Goal: Information Seeking & Learning: Compare options

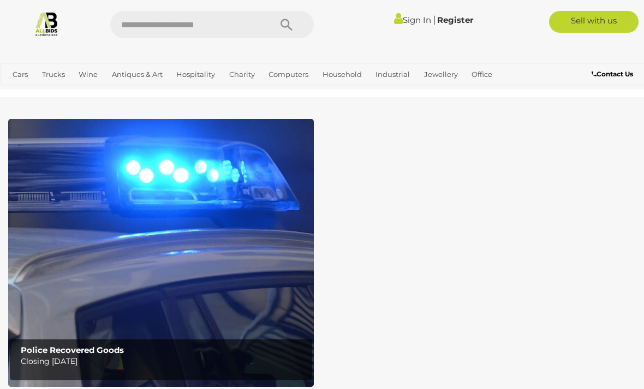
click at [0, 0] on link "View All Wine Auctions" at bounding box center [0, 0] width 0 height 0
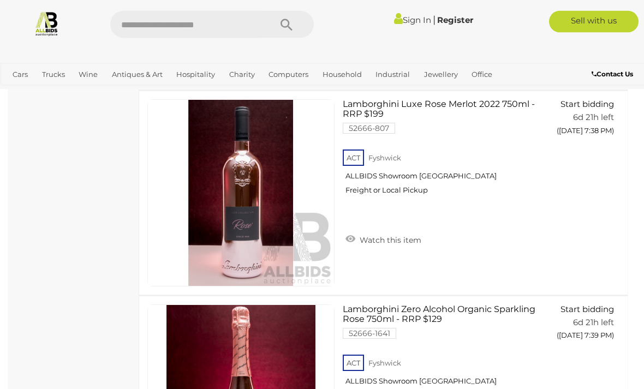
scroll to position [10082, 0]
click at [0, 0] on link "View All Cars Auctions" at bounding box center [0, 0] width 0 height 0
click at [0, 0] on link "Household Furniture" at bounding box center [0, 0] width 0 height 0
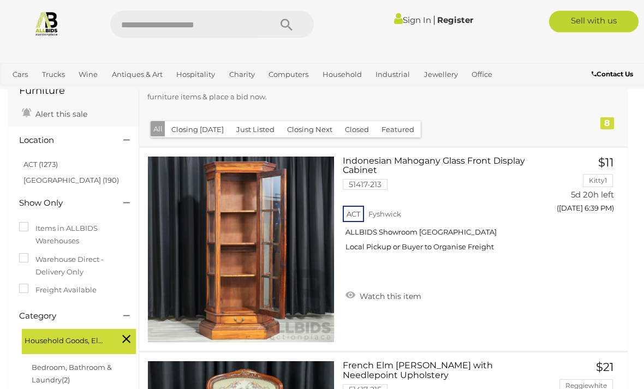
scroll to position [75, 0]
click at [396, 156] on link "Indonesian Mahogany Glass Front Display Cabinet 51417-213 ACT Fyshwick" at bounding box center [444, 208] width 187 height 104
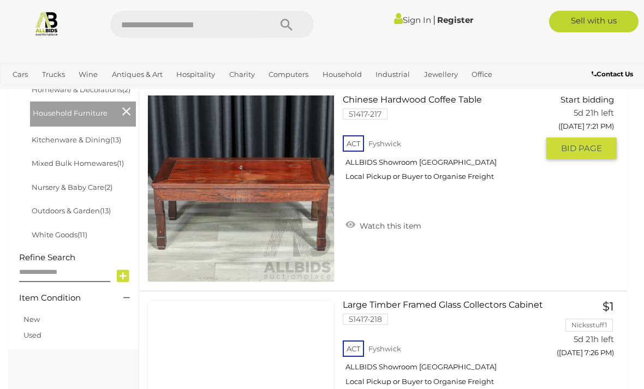
scroll to position [546, 0]
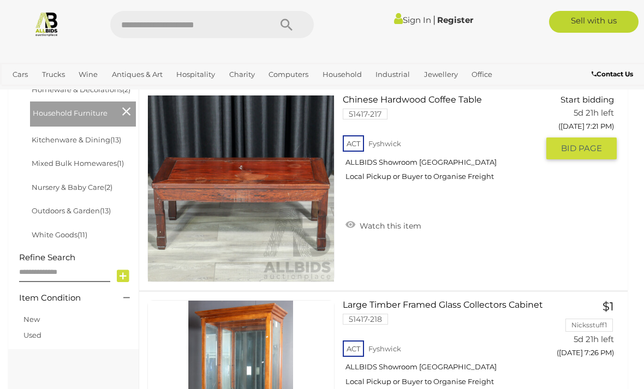
click at [423, 104] on link "Chinese Hardwood Coffee Table 51417-217 ACT Fyshwick ALLBIDS Showroom Fyshwick" at bounding box center [444, 142] width 187 height 94
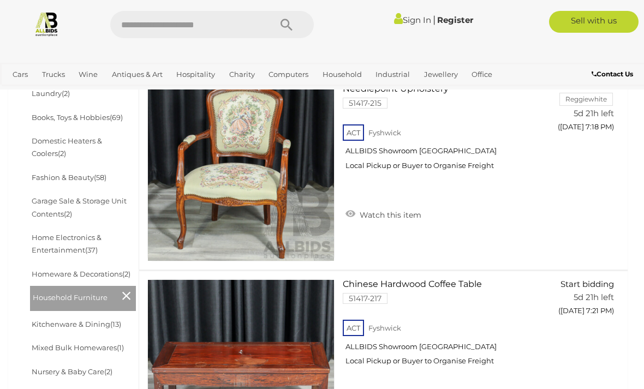
scroll to position [0, 0]
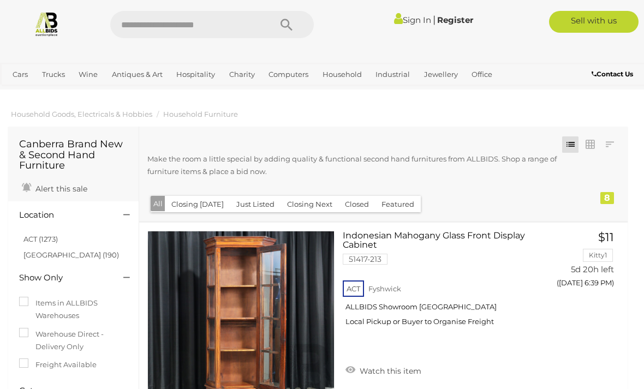
click at [0, 0] on link "Outdoors & Garden" at bounding box center [0, 0] width 0 height 0
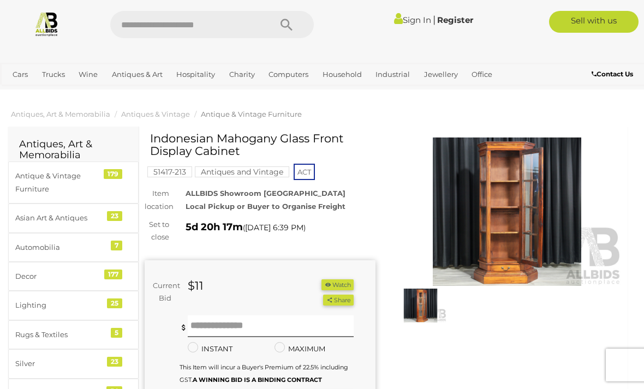
click at [476, 232] on img at bounding box center [507, 212] width 231 height 149
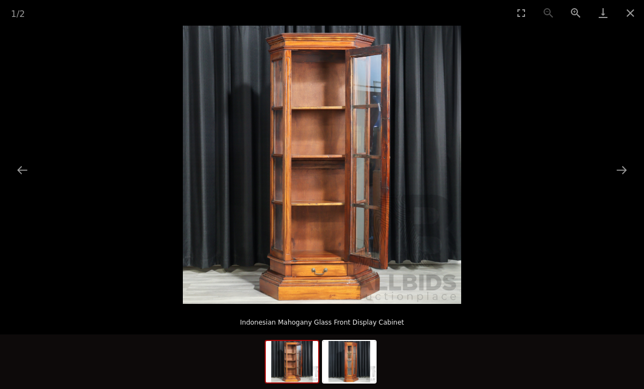
click at [627, 11] on button "Close gallery" at bounding box center [630, 13] width 27 height 26
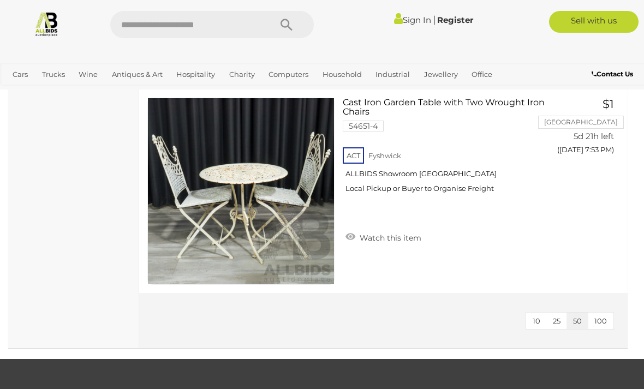
scroll to position [2548, 0]
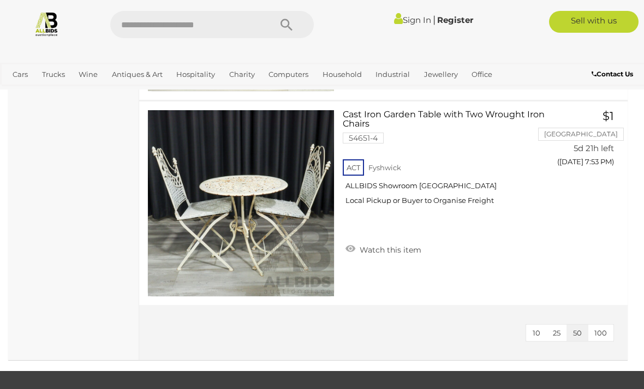
click at [0, 0] on link "Garage Sale & Storage Unit Contents" at bounding box center [0, 0] width 0 height 0
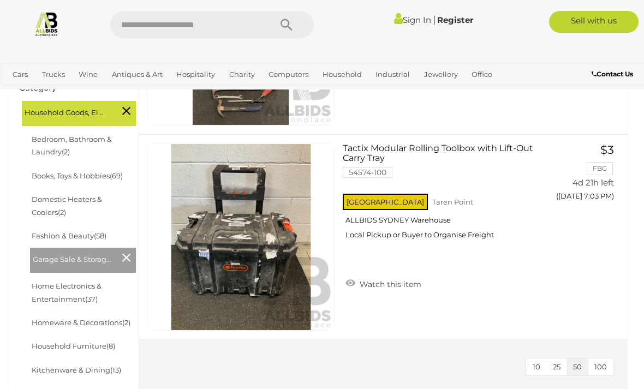
scroll to position [74, 0]
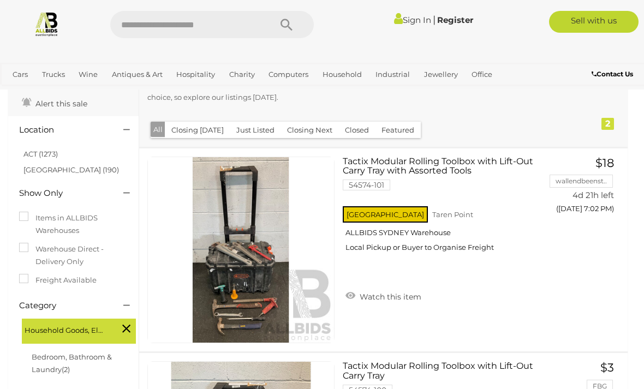
click at [0, 0] on link "Bedroom, Bathroom & Laundry" at bounding box center [0, 0] width 0 height 0
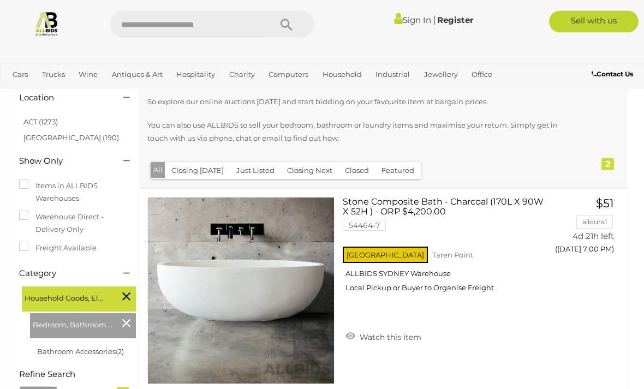
scroll to position [106, 0]
click at [195, 285] on link at bounding box center [240, 290] width 187 height 187
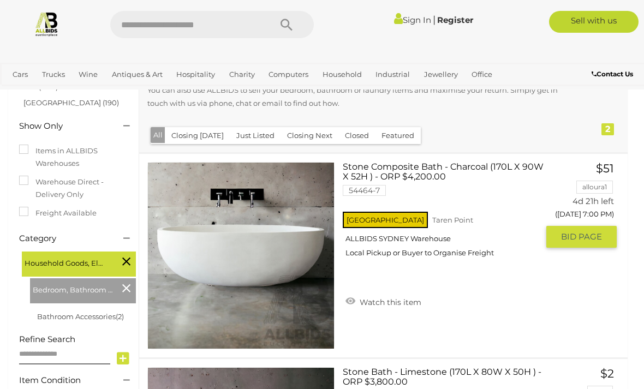
click at [0, 0] on link "Fashion & Beauty" at bounding box center [0, 0] width 0 height 0
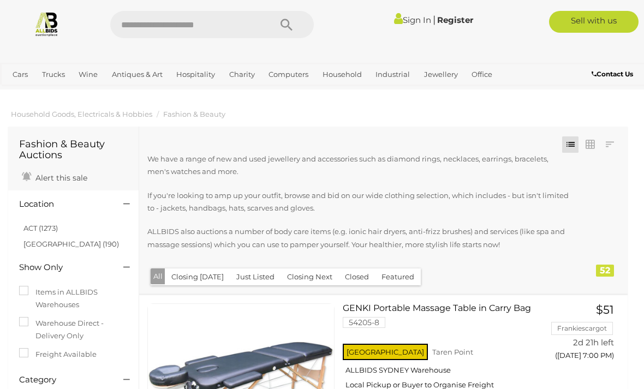
click at [0, 0] on link "Books, Toys & Hobbies" at bounding box center [0, 0] width 0 height 0
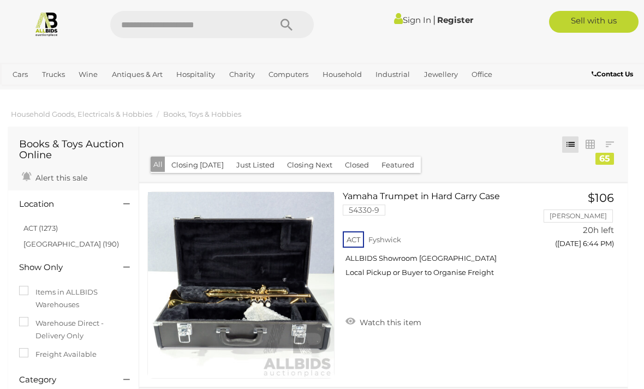
click at [0, 0] on link "Bedroom, Bathroom & Laundry" at bounding box center [0, 0] width 0 height 0
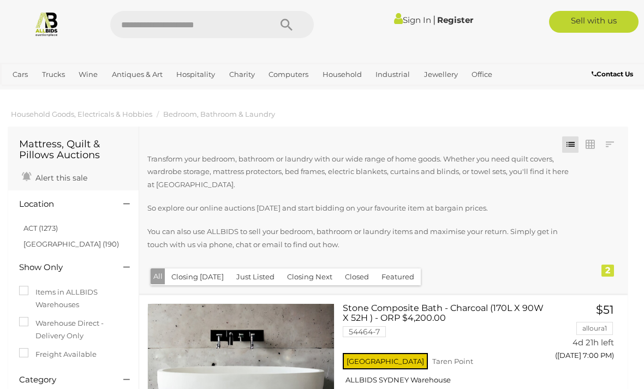
click at [0, 0] on link "Fashion & Beauty" at bounding box center [0, 0] width 0 height 0
click at [0, 0] on link "Antiques & Vintage" at bounding box center [0, 0] width 0 height 0
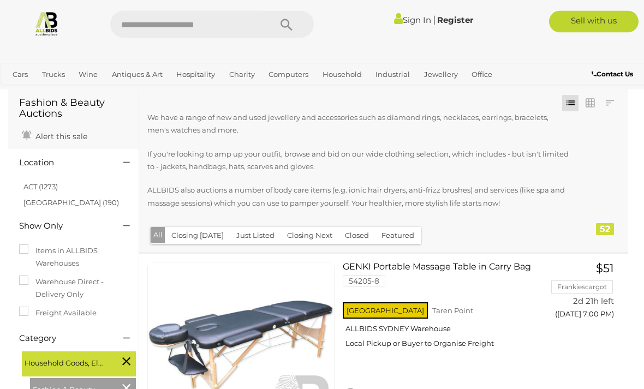
scroll to position [41, 0]
click at [429, 316] on div "NSW Taren Point ALLBIDS SYDNEY Warehouse Local Pickup or Buyer to Organise Frei…" at bounding box center [440, 328] width 195 height 56
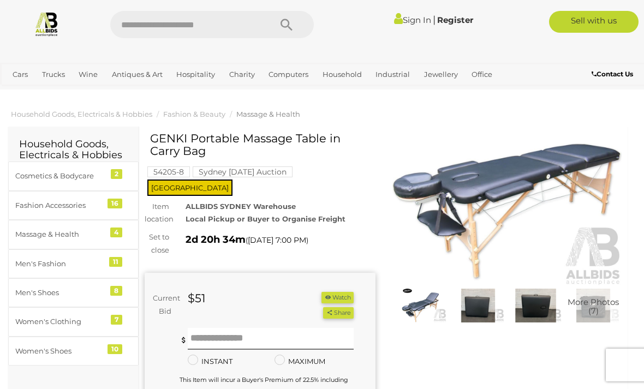
click at [477, 305] on img at bounding box center [478, 306] width 52 height 34
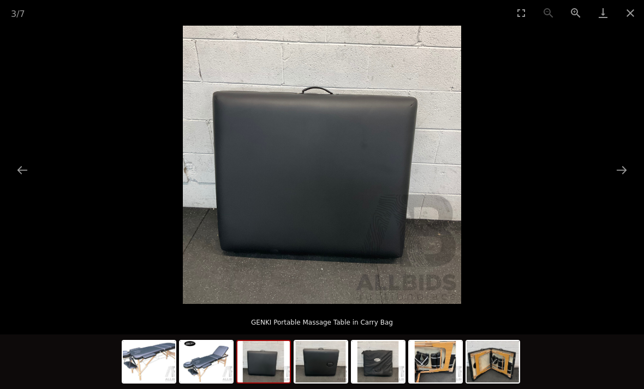
click at [611, 169] on button "Next slide" at bounding box center [621, 169] width 23 height 21
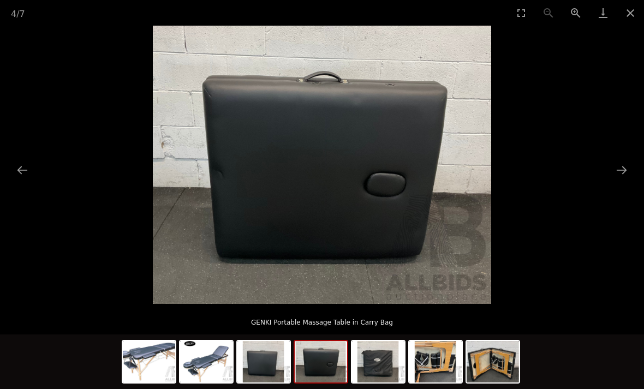
click at [617, 164] on button "Next slide" at bounding box center [621, 169] width 23 height 21
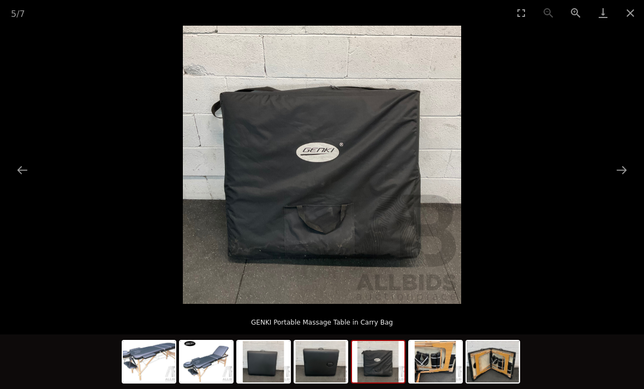
click at [613, 160] on button "Next slide" at bounding box center [621, 169] width 23 height 21
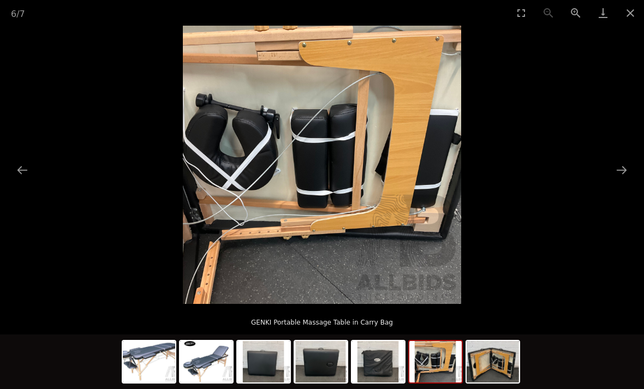
click at [612, 159] on picture at bounding box center [322, 165] width 644 height 278
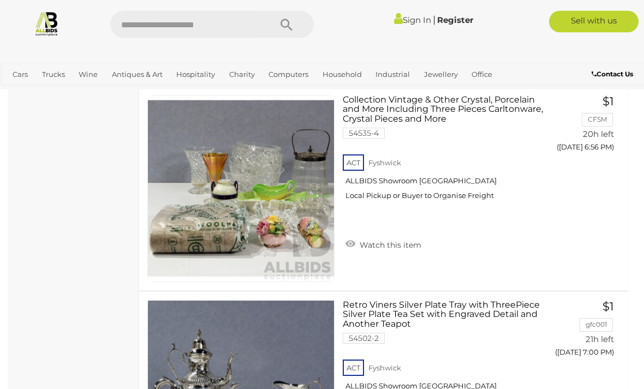
scroll to position [2026, 0]
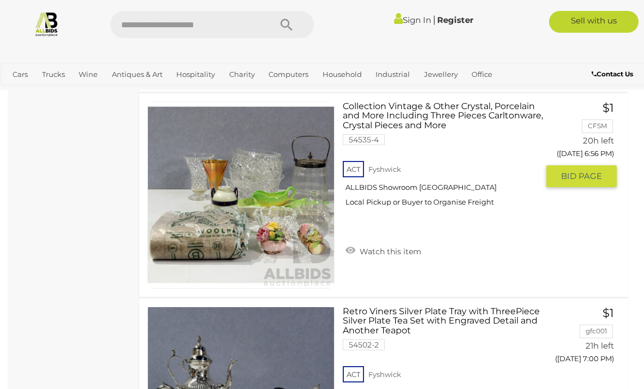
click at [454, 115] on link "Collection Vintage & Other Crystal, Porcelain and More Including Three Pieces C…" at bounding box center [444, 159] width 187 height 114
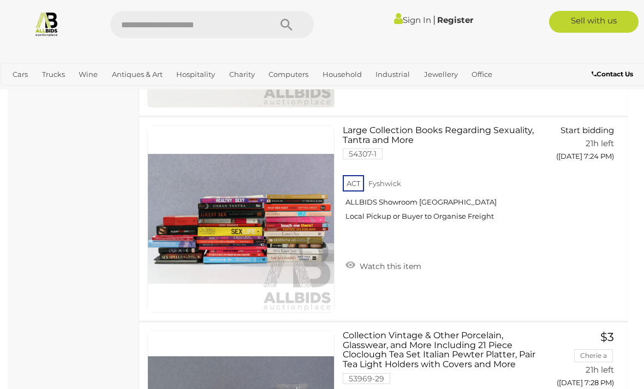
scroll to position [3439, 0]
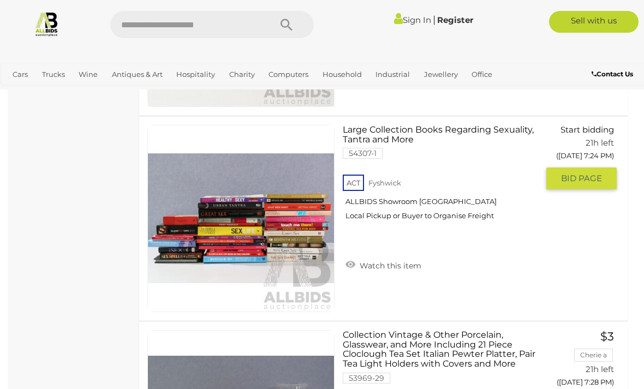
click at [424, 117] on div "Large Collection Books Regarding Sexuality, Tantra and More 54307-1 ACT Fyshwic…" at bounding box center [383, 219] width 505 height 204
click at [408, 142] on link "Large Collection Books Regarding Sexuality, Tantra and More 54307-1 ACT Fyshwick" at bounding box center [444, 177] width 187 height 104
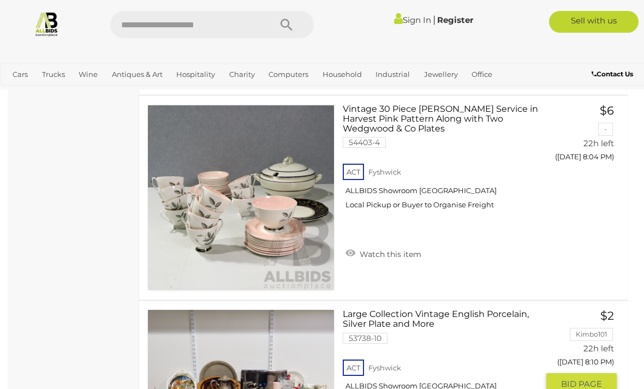
scroll to position [5084, 0]
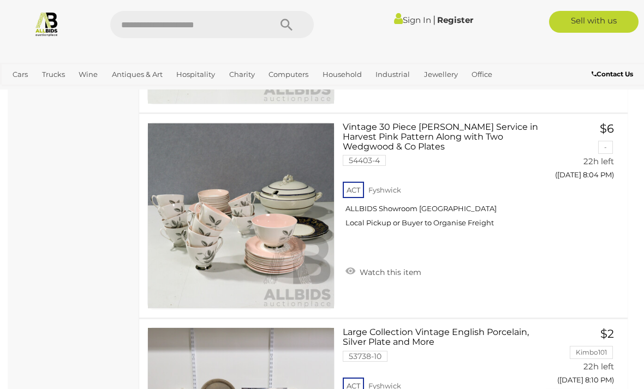
click at [438, 339] on link "Large Collection Vintage English Porcelain, Silver Plate and More 53738-10 ACT …" at bounding box center [444, 380] width 187 height 104
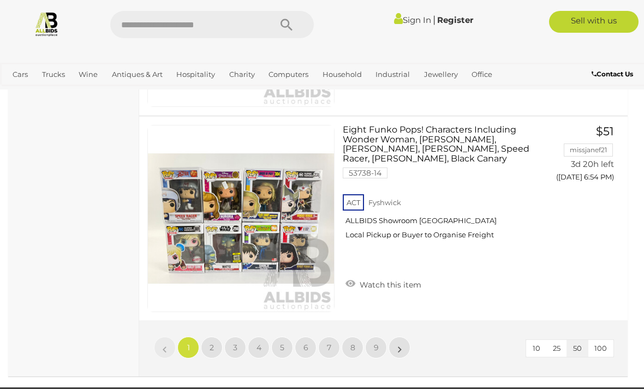
scroll to position [10213, 0]
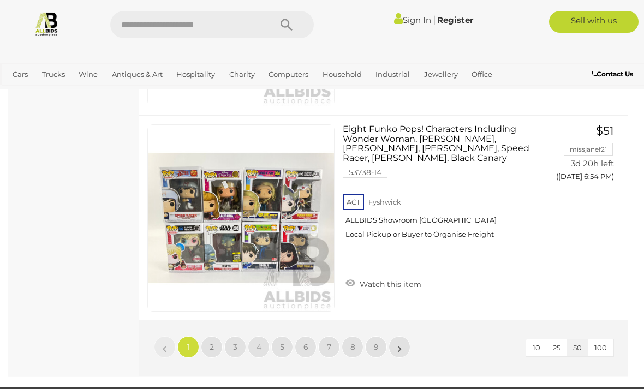
click at [211, 352] on link "2" at bounding box center [212, 347] width 22 height 22
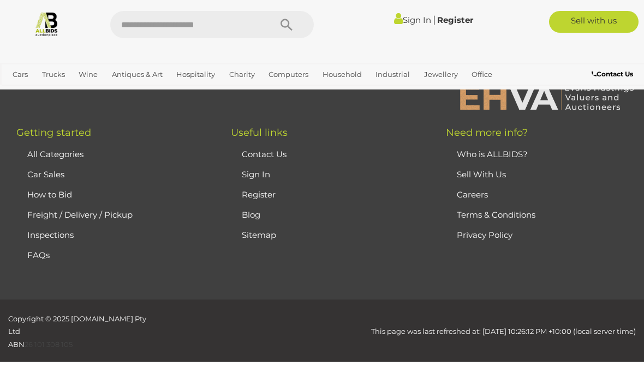
scroll to position [159, 0]
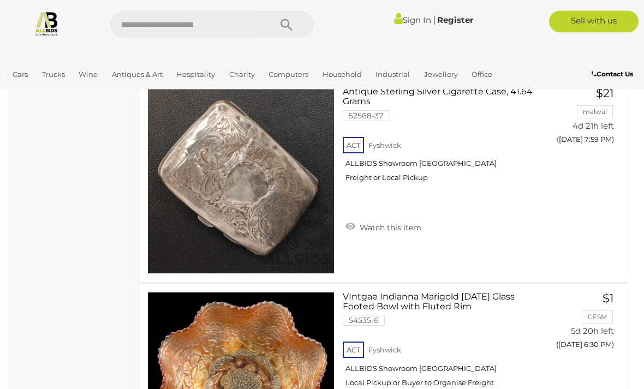
scroll to position [3272, 0]
click at [456, 348] on div "ACT Fyshwick ALLBIDS Showroom Fyshwick Local Pickup or Buyer to Organise Freight" at bounding box center [440, 368] width 195 height 56
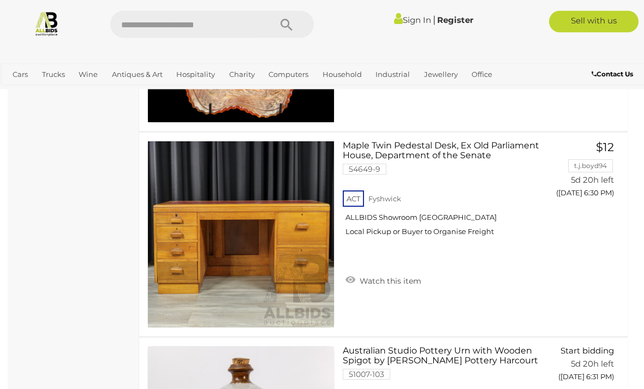
scroll to position [3627, 0]
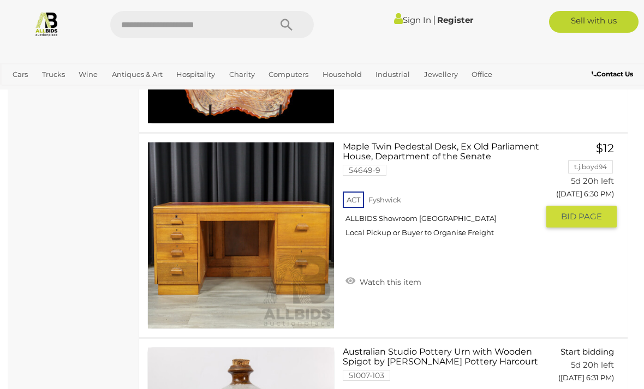
click at [462, 148] on link "Maple Twin Pedestal Desk, Ex Old Parliament House, Department of the Senate 546…" at bounding box center [444, 194] width 187 height 104
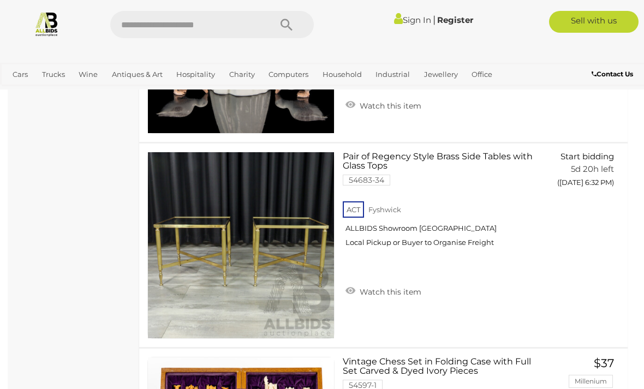
scroll to position [4481, 0]
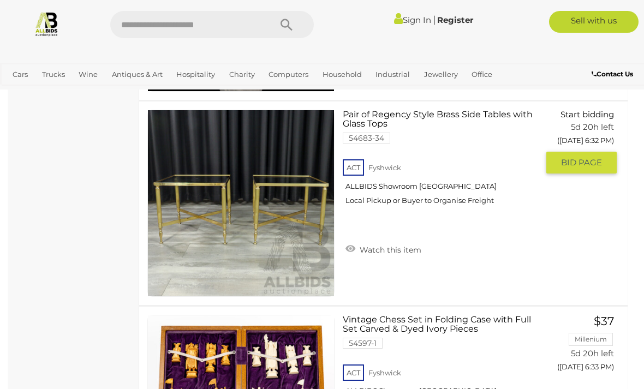
click at [472, 113] on link "Pair of Regency Style Brass Side Tables with Glass Tops 54683-34 ACT Fyshwick" at bounding box center [444, 162] width 187 height 104
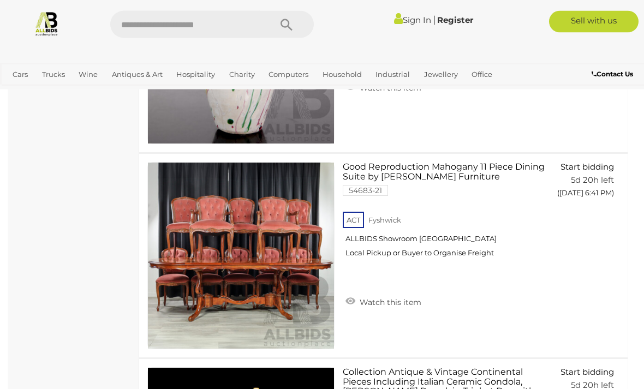
scroll to position [7715, 0]
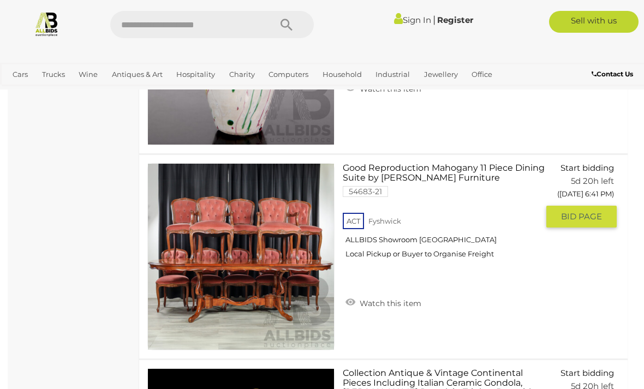
click at [444, 173] on link "Good Reproduction Mahogany 11 Piece Dining Suite by Burgess Furniture 54683-21 …" at bounding box center [444, 215] width 187 height 104
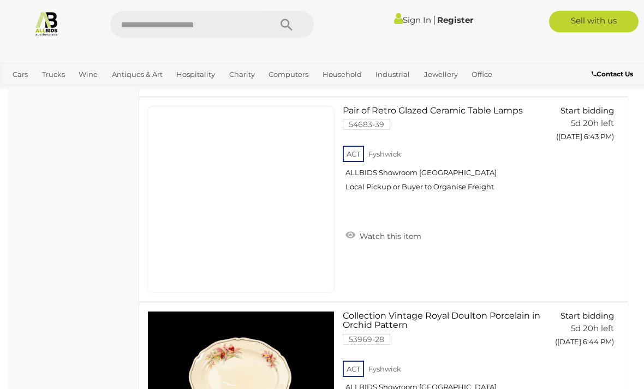
scroll to position [8799, 0]
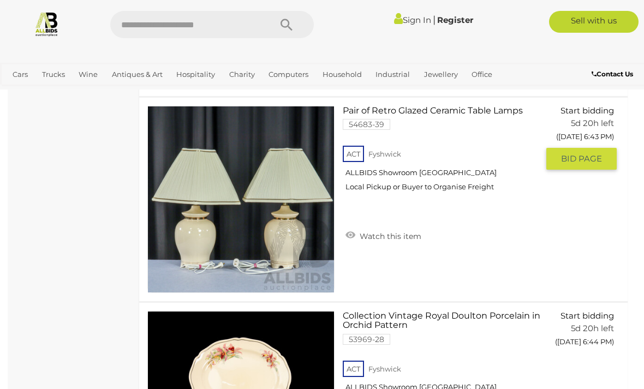
click at [168, 230] on img at bounding box center [241, 199] width 186 height 186
click at [194, 176] on link at bounding box center [240, 199] width 187 height 187
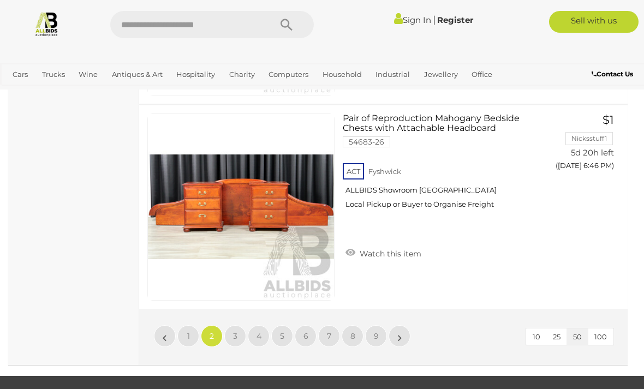
scroll to position [10254, 0]
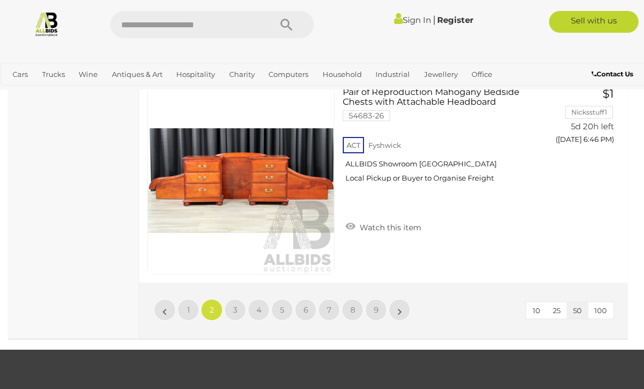
click at [233, 302] on link "3" at bounding box center [235, 310] width 22 height 22
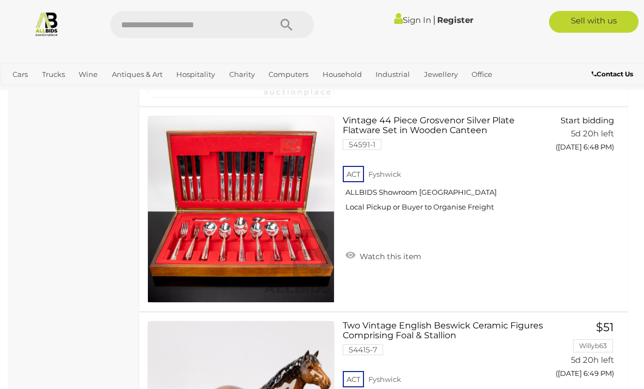
scroll to position [779, 0]
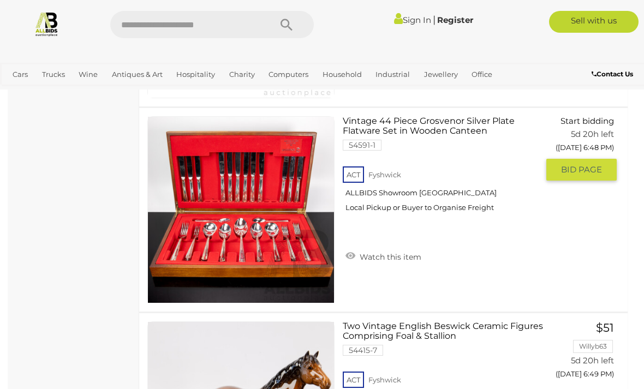
click at [248, 199] on link at bounding box center [240, 209] width 187 height 187
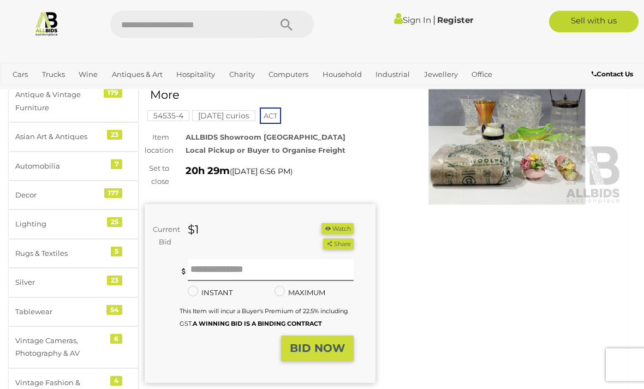
click at [507, 319] on div "Warranty Charity )" at bounding box center [384, 254] width 494 height 406
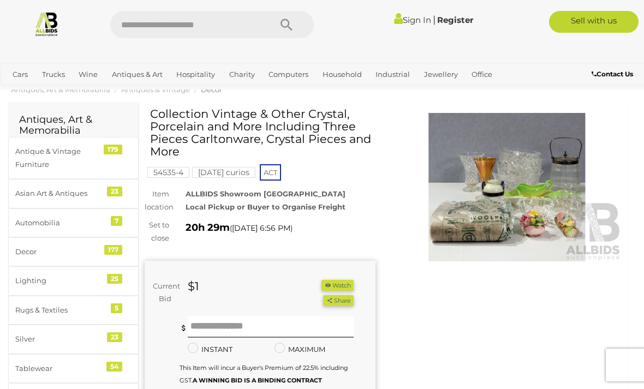
scroll to position [25, 0]
click at [522, 206] on img at bounding box center [507, 186] width 231 height 149
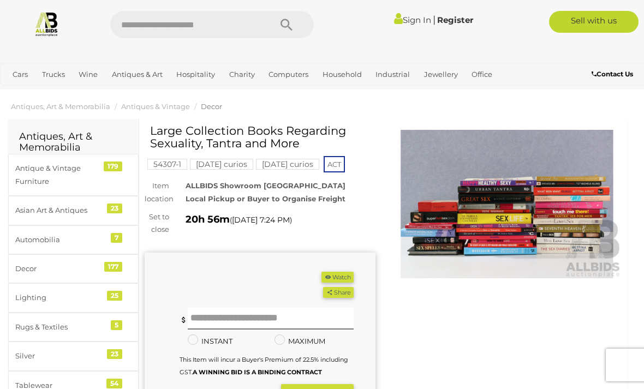
scroll to position [8, 0]
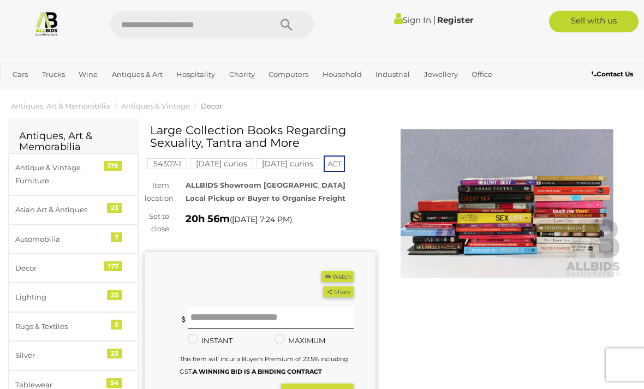
click at [533, 232] on img at bounding box center [507, 204] width 231 height 149
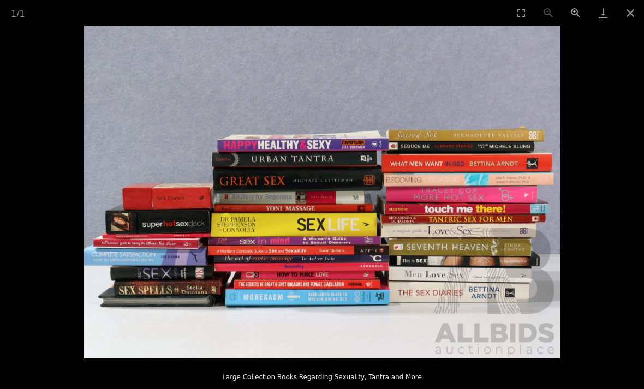
click at [624, 13] on button "Close gallery" at bounding box center [630, 13] width 27 height 26
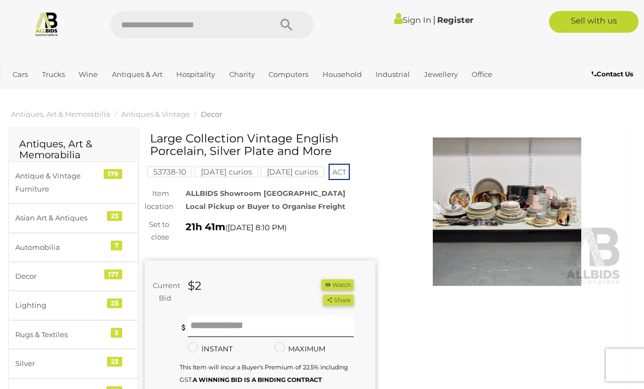
click at [509, 215] on img at bounding box center [507, 212] width 231 height 149
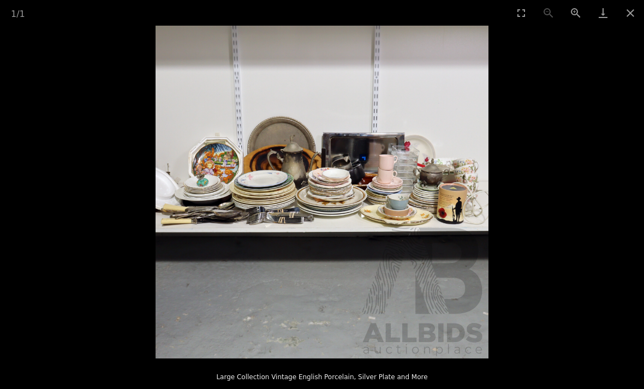
click at [453, 241] on img at bounding box center [322, 192] width 333 height 333
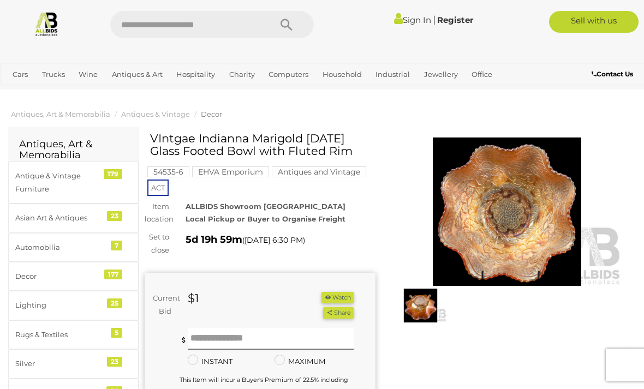
click at [529, 229] on img at bounding box center [507, 212] width 231 height 149
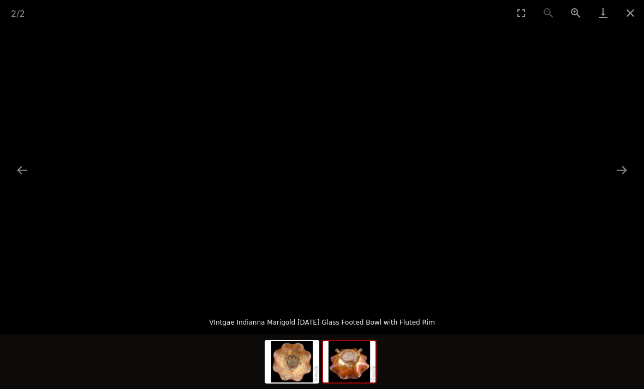
click at [352, 353] on img at bounding box center [349, 361] width 52 height 41
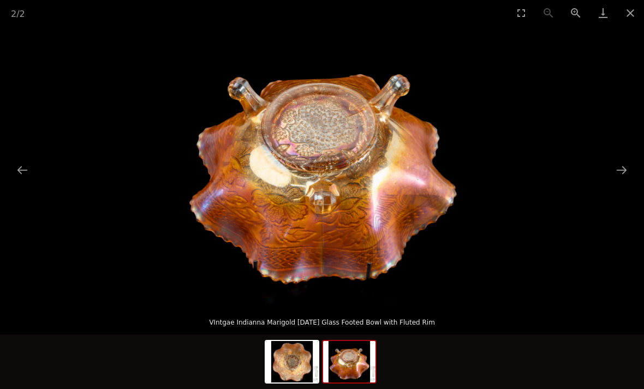
click at [613, 162] on button "Next slide" at bounding box center [621, 169] width 23 height 21
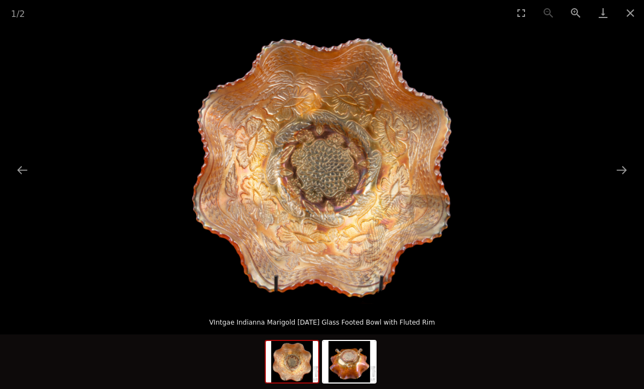
click at [625, 16] on button "Close gallery" at bounding box center [630, 13] width 27 height 26
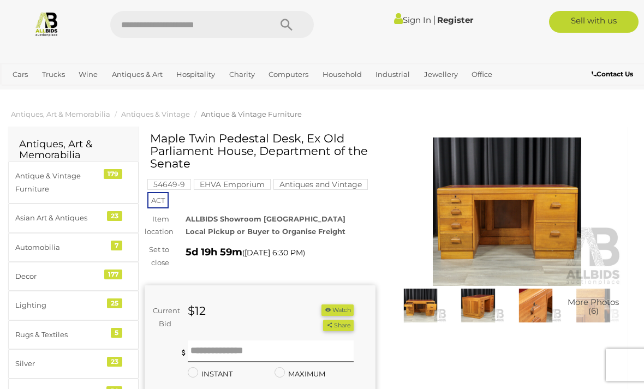
click at [531, 223] on img at bounding box center [507, 212] width 231 height 149
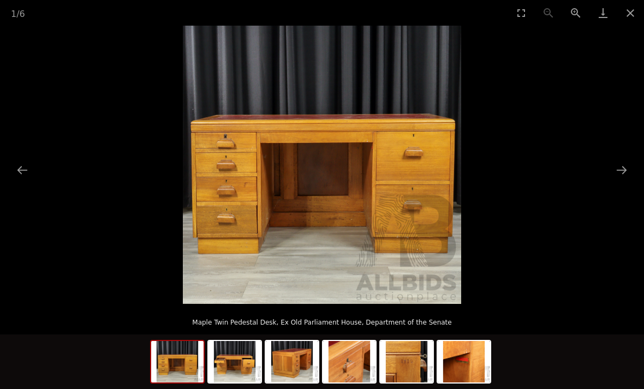
click at [614, 174] on button "Next slide" at bounding box center [621, 169] width 23 height 21
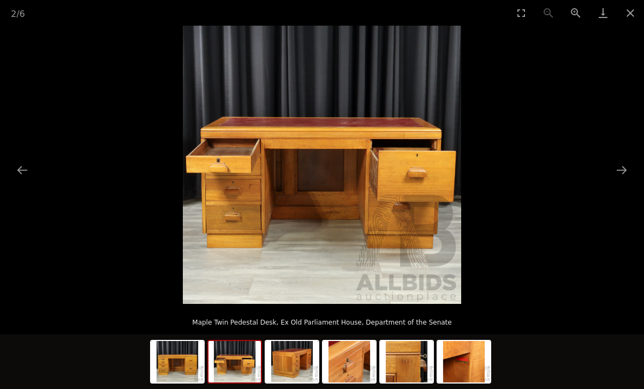
click at [610, 169] on picture at bounding box center [322, 165] width 644 height 278
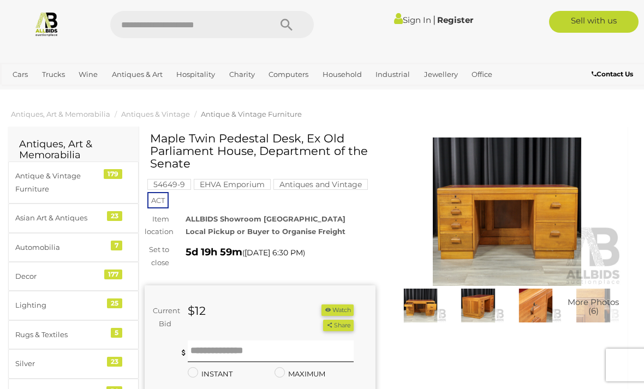
click at [526, 308] on img at bounding box center [536, 306] width 52 height 34
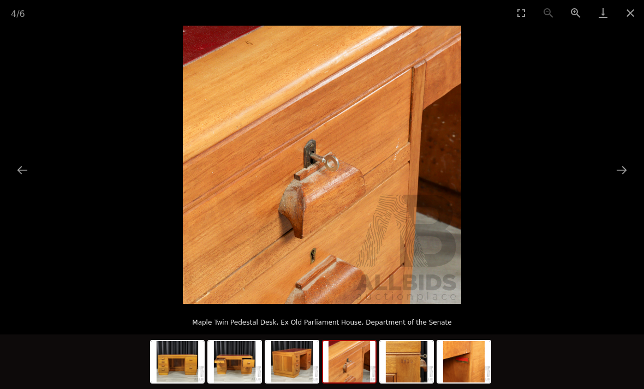
click at [620, 170] on button "Next slide" at bounding box center [621, 169] width 23 height 21
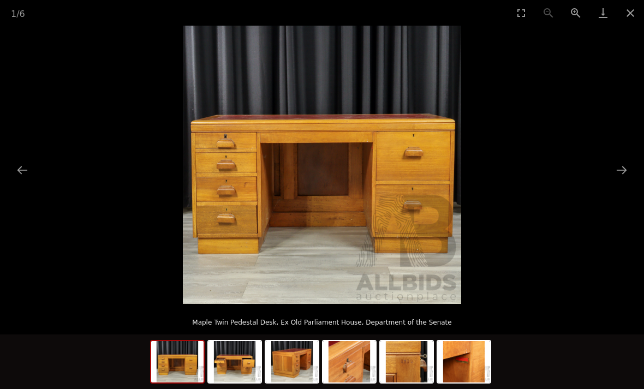
click at [290, 355] on img at bounding box center [292, 361] width 52 height 41
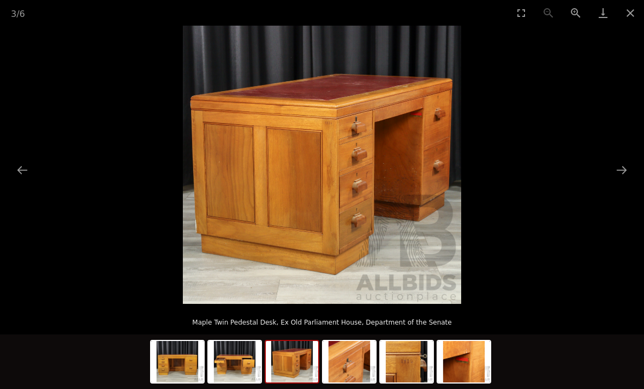
click at [325, 365] on img at bounding box center [349, 361] width 52 height 41
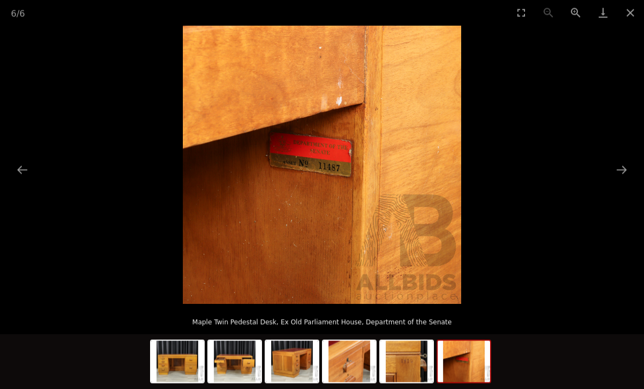
scroll to position [126, 0]
click at [630, 19] on button "Close gallery" at bounding box center [630, 13] width 27 height 26
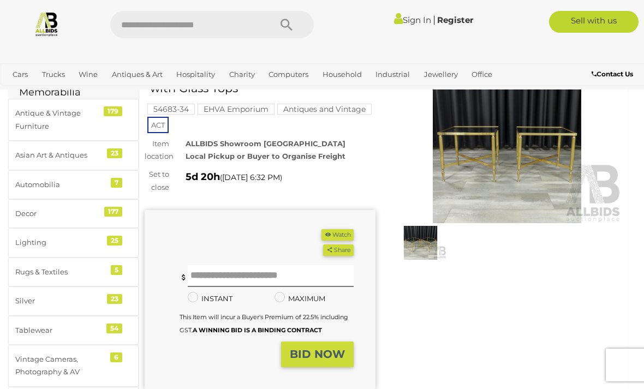
scroll to position [45, 0]
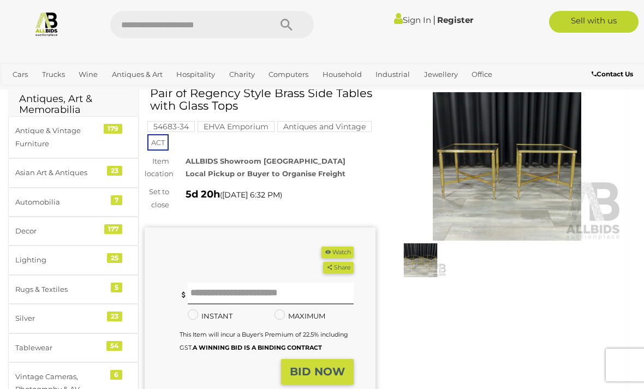
click at [529, 185] on img at bounding box center [507, 166] width 231 height 149
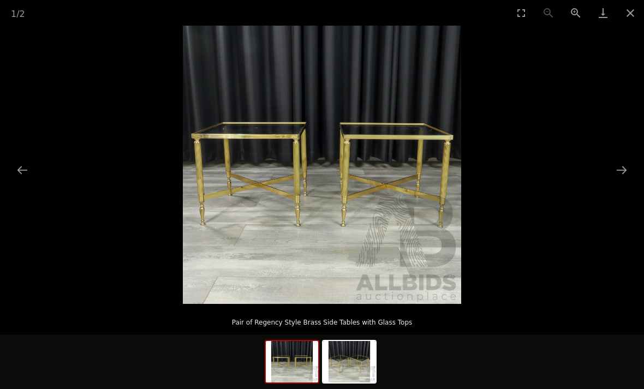
click at [354, 353] on img at bounding box center [349, 361] width 52 height 41
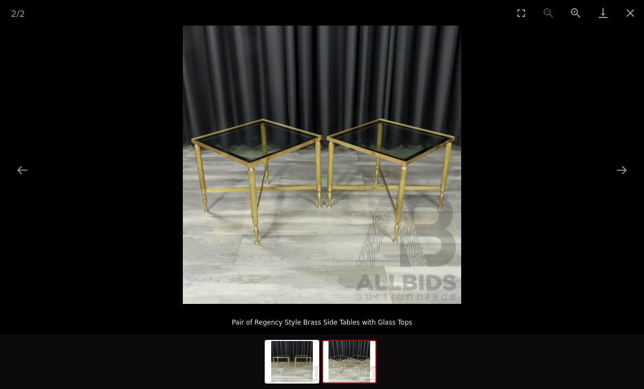
click at [628, 12] on button "Close gallery" at bounding box center [630, 13] width 27 height 26
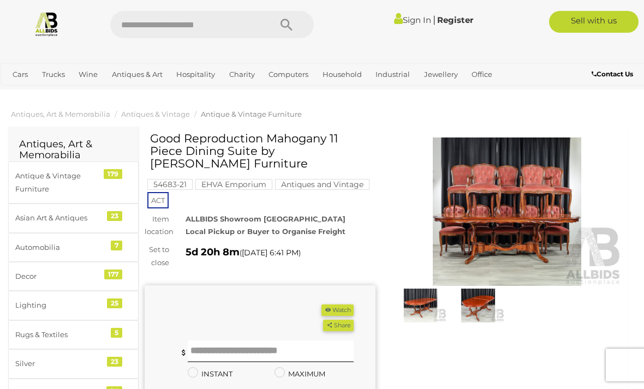
click at [479, 305] on img at bounding box center [478, 306] width 52 height 34
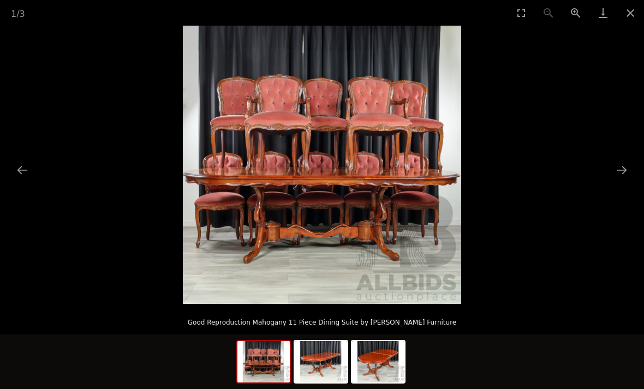
click at [631, 20] on button "Close gallery" at bounding box center [630, 13] width 27 height 26
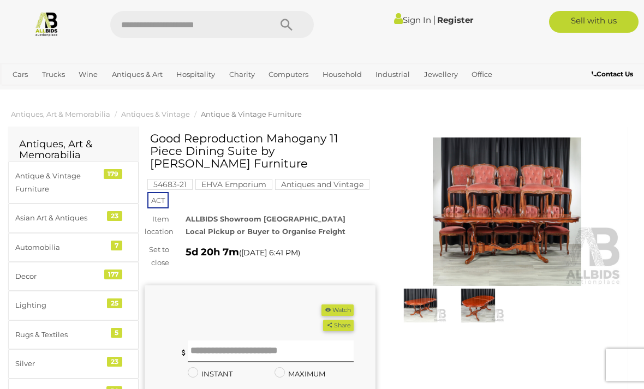
click at [480, 304] on img at bounding box center [478, 306] width 52 height 34
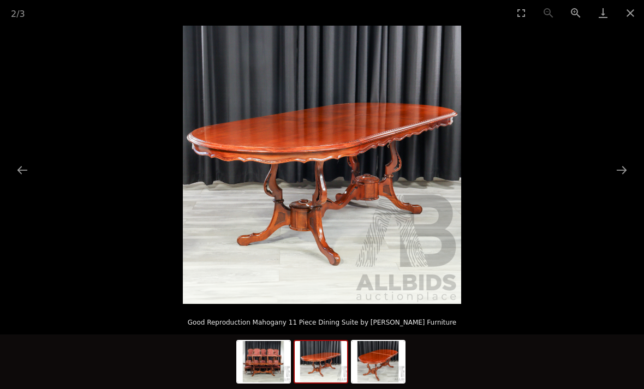
click at [14, 168] on button "Previous slide" at bounding box center [22, 169] width 23 height 21
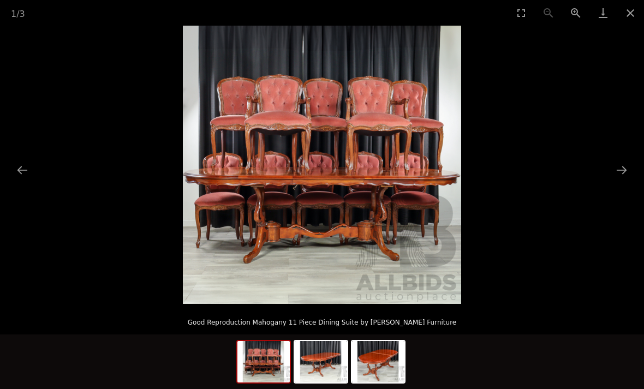
click at [22, 173] on button "Previous slide" at bounding box center [22, 169] width 23 height 21
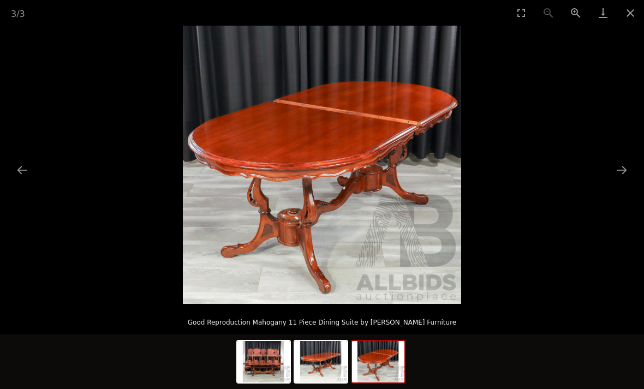
click at [24, 158] on picture at bounding box center [322, 165] width 644 height 278
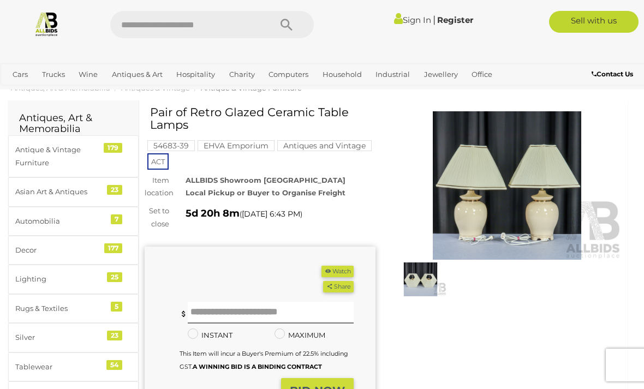
scroll to position [27, 0]
click at [418, 279] on img at bounding box center [421, 279] width 52 height 34
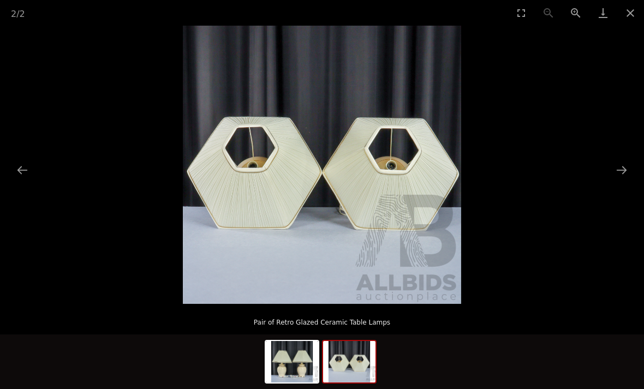
click at [630, 15] on button "Close gallery" at bounding box center [630, 13] width 27 height 26
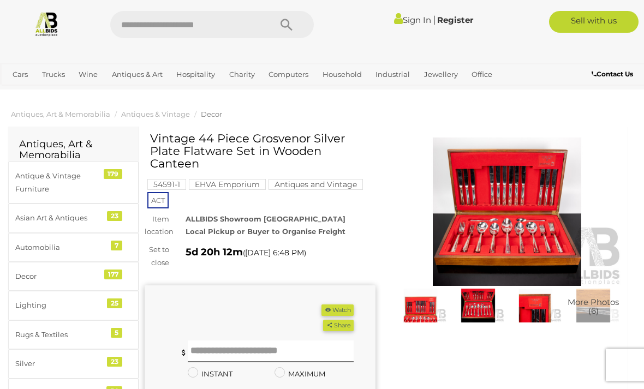
click at [486, 229] on img at bounding box center [507, 212] width 231 height 149
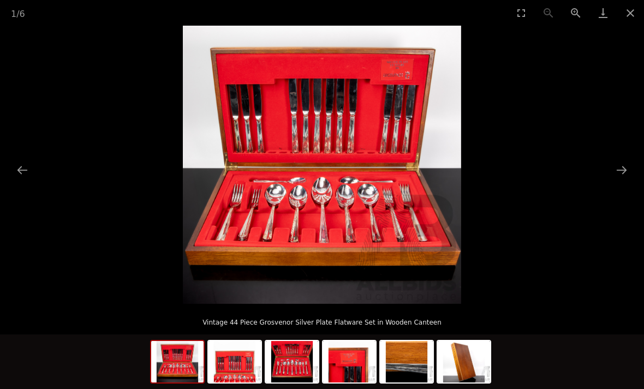
click at [619, 156] on picture at bounding box center [322, 165] width 644 height 278
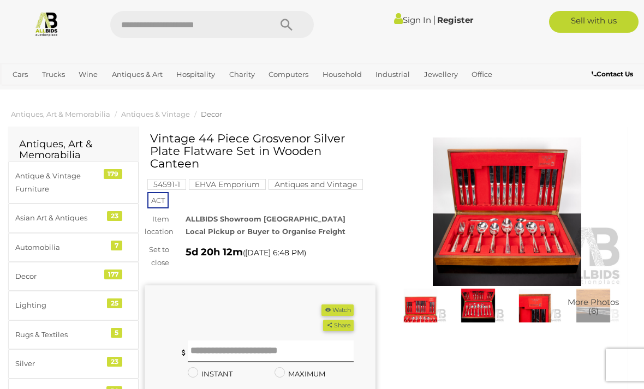
click at [507, 234] on img at bounding box center [507, 212] width 231 height 149
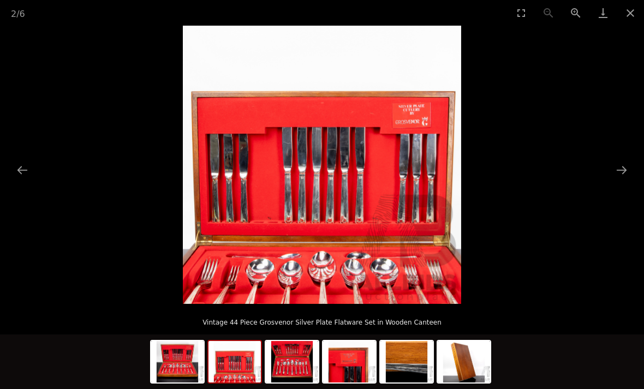
click at [638, 7] on button "Close gallery" at bounding box center [630, 13] width 27 height 26
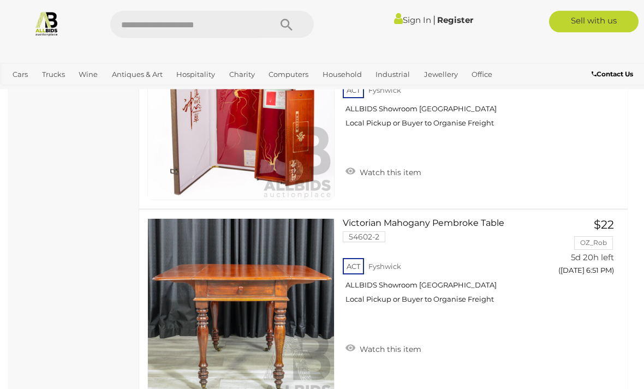
scroll to position [2116, 0]
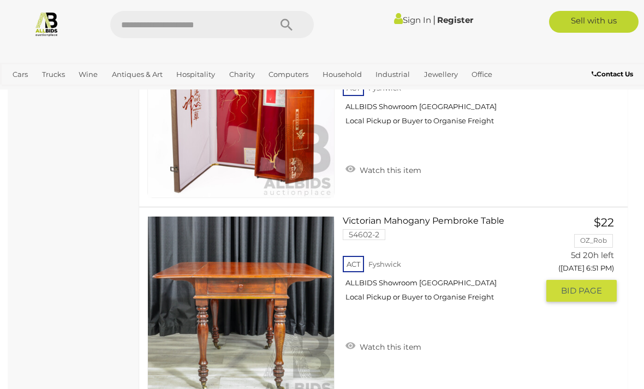
click at [457, 227] on link "Victorian Mahogany Pembroke Table 54602-2 ACT Fyshwick ALLBIDS Showroom [GEOGRA…" at bounding box center [444, 263] width 187 height 94
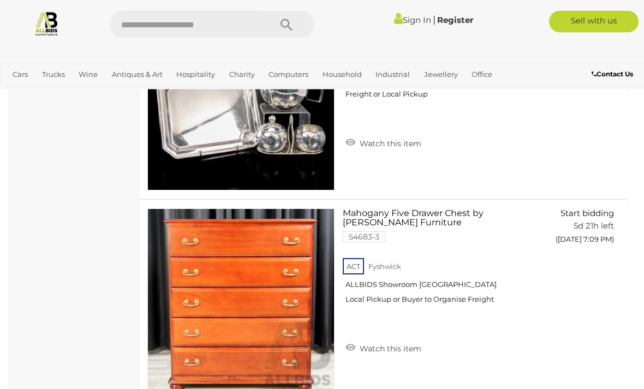
scroll to position [9308, 0]
click at [371, 200] on div "Mahogany Five Drawer Chest by Burgess Furniture 54683-3 ACT Fyshwick ALLBIDS Sh…" at bounding box center [383, 302] width 505 height 204
click at [391, 306] on div "ACT Fyshwick ALLBIDS Showroom Fyshwick Local Pickup or Buyer to Organise Freight" at bounding box center [440, 284] width 195 height 56
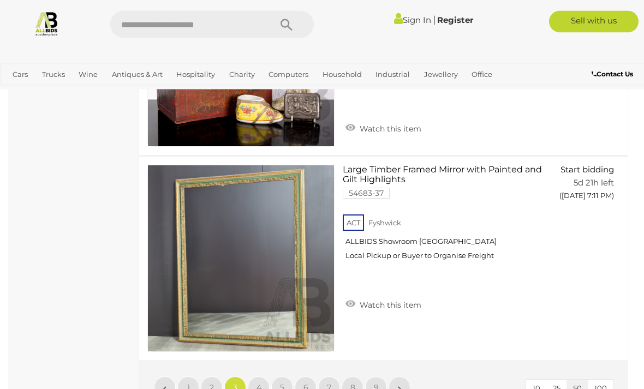
scroll to position [10173, 0]
click at [259, 384] on span "4" at bounding box center [259, 388] width 5 height 10
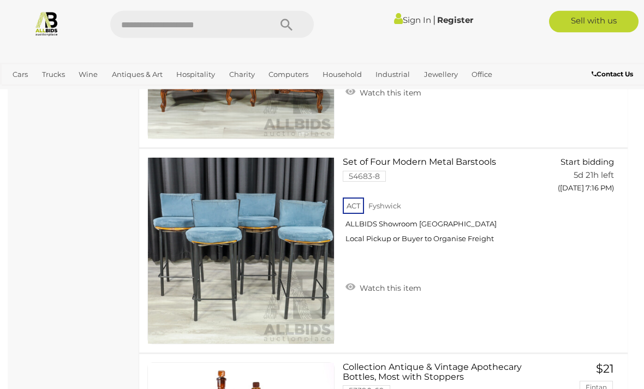
scroll to position [1559, 0]
click at [470, 175] on link "Set of Four Modern Metal Barstools 54683-8 ACT Fyshwick ALLBIDS Showroom Fyshwi…" at bounding box center [444, 204] width 187 height 94
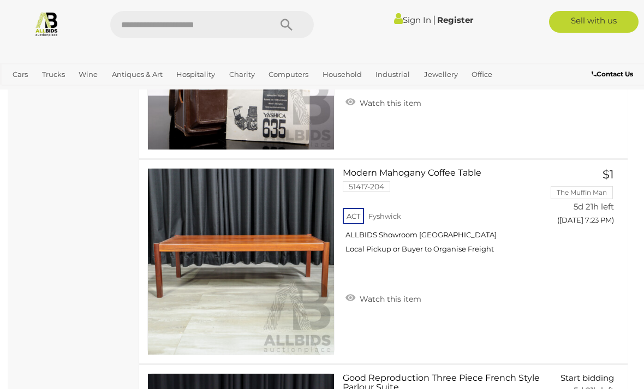
scroll to position [4423, 0]
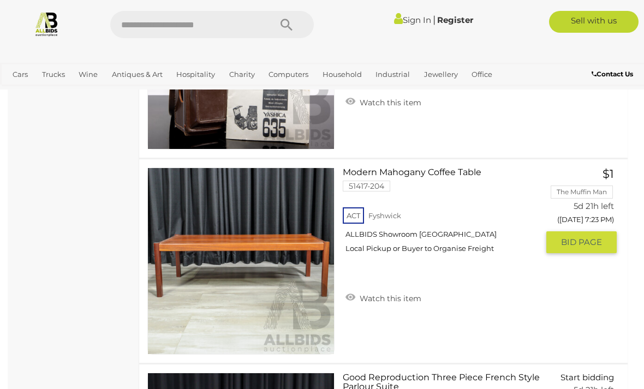
click at [446, 229] on div "ACT Fyshwick ALLBIDS Showroom Fyshwick Local Pickup or Buyer to Organise Freight" at bounding box center [440, 233] width 195 height 56
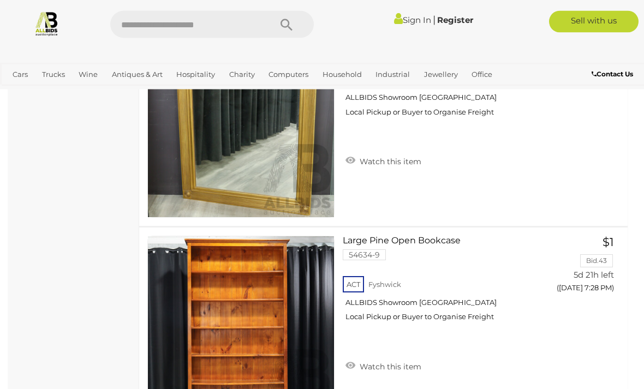
scroll to position [6004, 0]
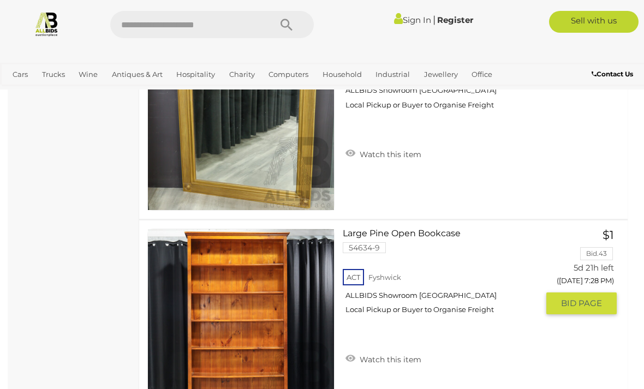
click at [464, 298] on div "ACT Fyshwick ALLBIDS Showroom Fyshwick Local Pickup or Buyer to Organise Freight" at bounding box center [440, 295] width 195 height 56
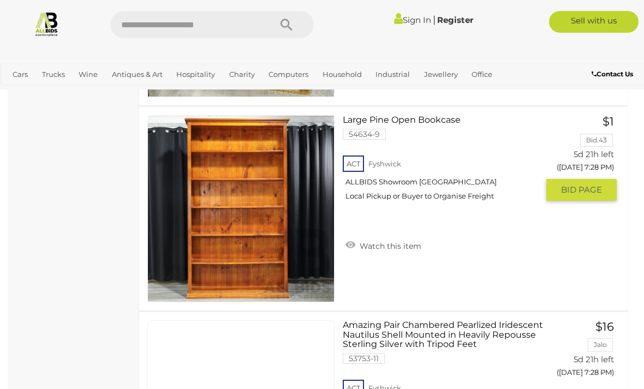
scroll to position [6114, 0]
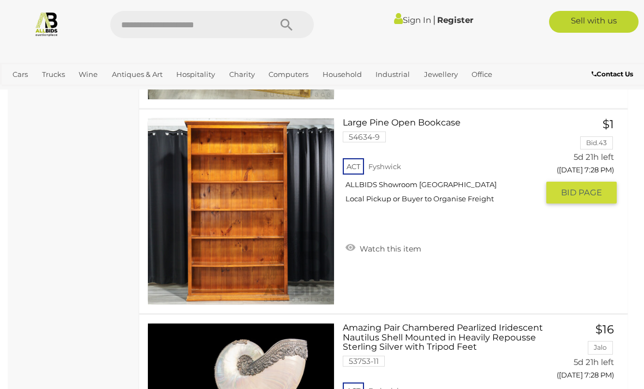
click at [231, 247] on img at bounding box center [241, 211] width 186 height 186
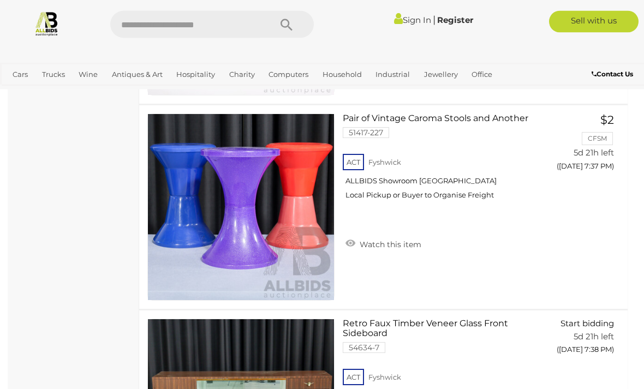
scroll to position [9608, 0]
click at [227, 225] on img at bounding box center [241, 207] width 186 height 186
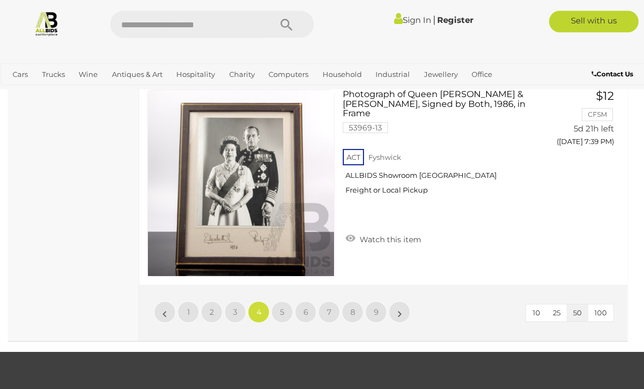
scroll to position [10248, 0]
click at [284, 310] on span "5" at bounding box center [282, 312] width 4 height 10
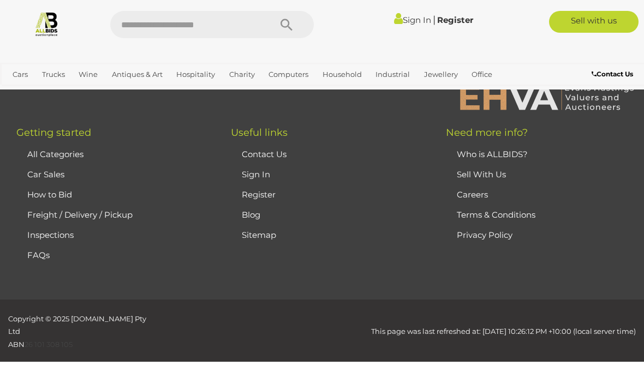
scroll to position [159, 0]
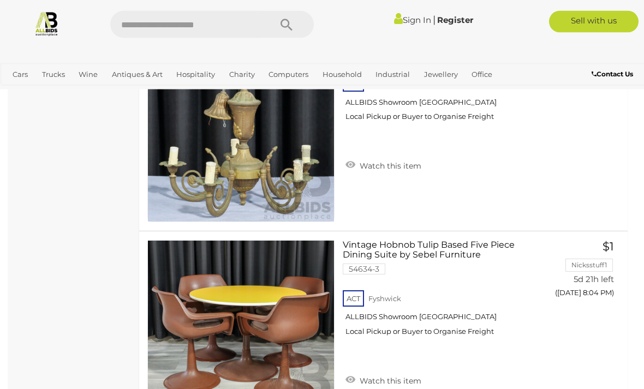
scroll to position [7223, 0]
click at [210, 322] on link at bounding box center [240, 333] width 187 height 187
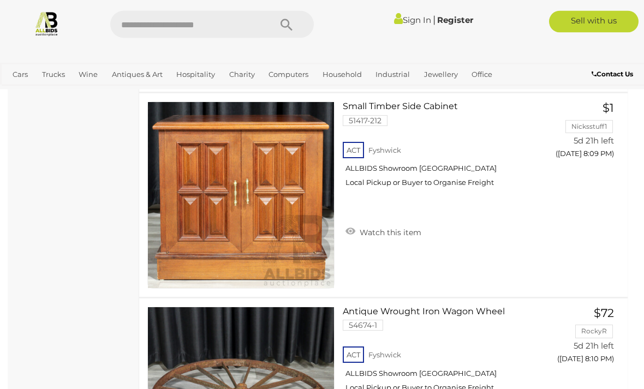
scroll to position [8389, 0]
click at [458, 191] on div "ACT Fyshwick ALLBIDS Showroom Fyshwick Local Pickup or Buyer to Organise Freight" at bounding box center [440, 168] width 195 height 56
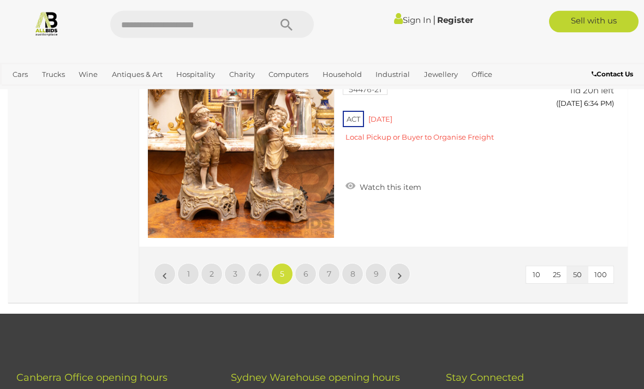
scroll to position [10286, 0]
click at [304, 270] on span "6" at bounding box center [306, 274] width 5 height 10
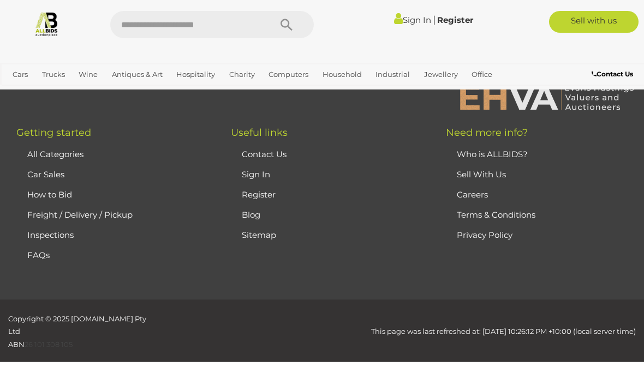
scroll to position [159, 0]
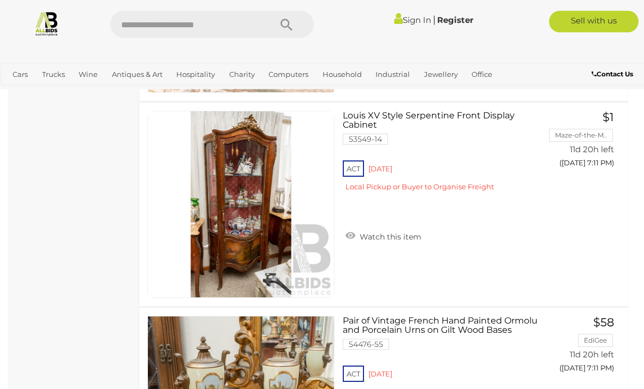
scroll to position [9002, 0]
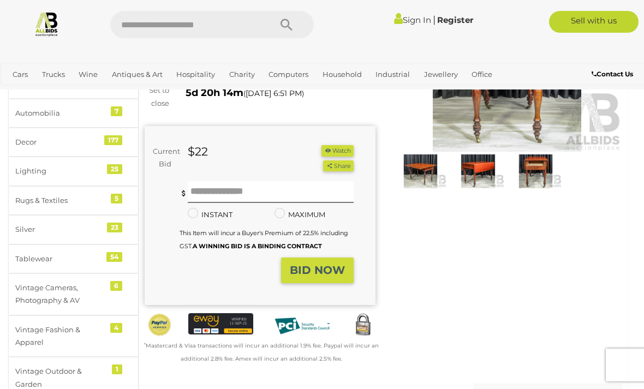
scroll to position [66, 0]
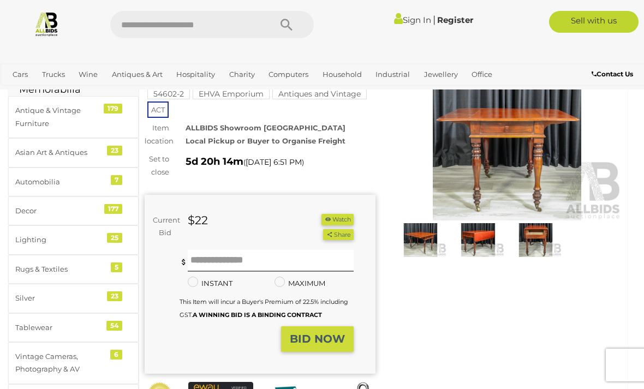
click at [536, 234] on img at bounding box center [536, 240] width 52 height 34
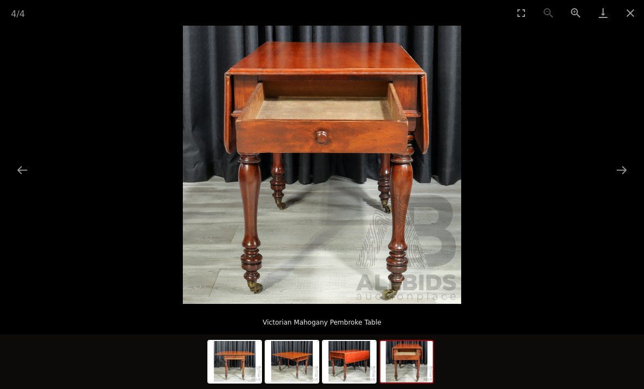
click at [25, 183] on picture at bounding box center [322, 165] width 644 height 278
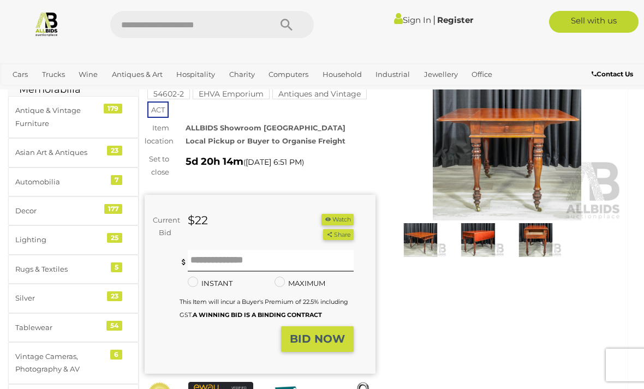
click at [534, 231] on img at bounding box center [536, 240] width 52 height 34
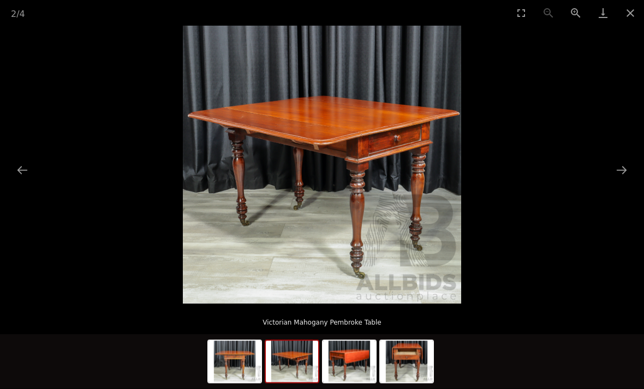
scroll to position [298, 0]
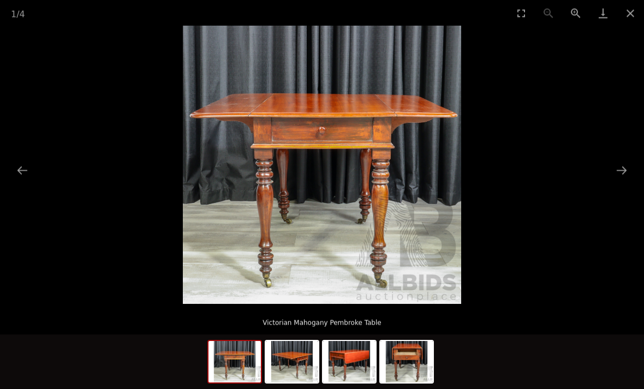
scroll to position [304, 0]
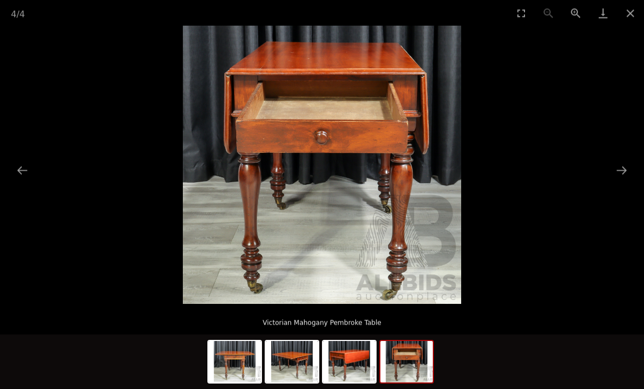
click at [630, 14] on button "Close gallery" at bounding box center [630, 13] width 27 height 26
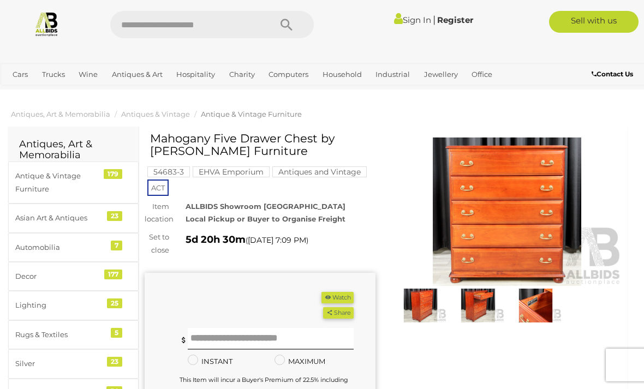
click at [478, 210] on img at bounding box center [507, 212] width 231 height 149
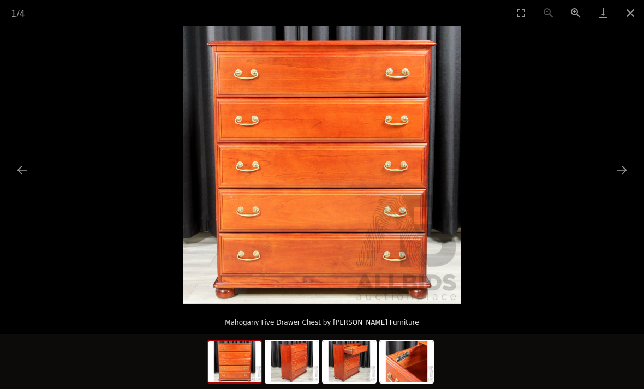
click at [614, 165] on button "Next slide" at bounding box center [621, 169] width 23 height 21
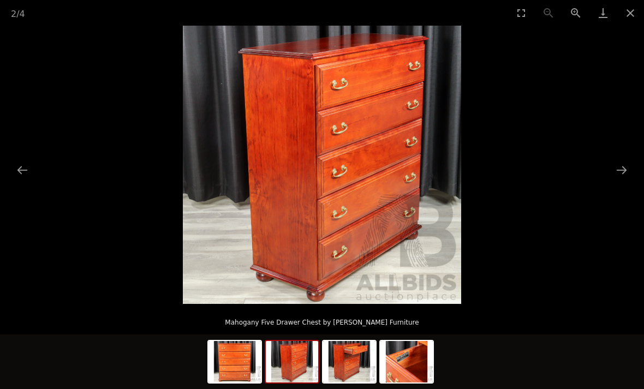
click at [0, 75] on picture at bounding box center [322, 165] width 644 height 278
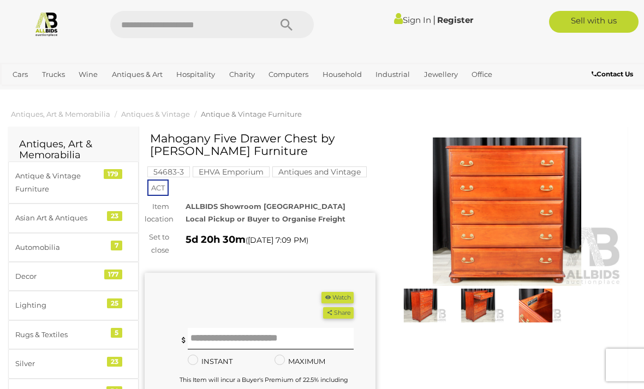
click at [623, 9] on button "Close gallery" at bounding box center [630, 13] width 27 height 26
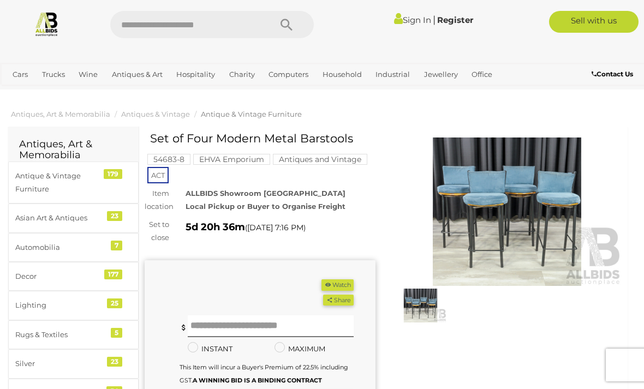
click at [426, 315] on img at bounding box center [421, 306] width 52 height 34
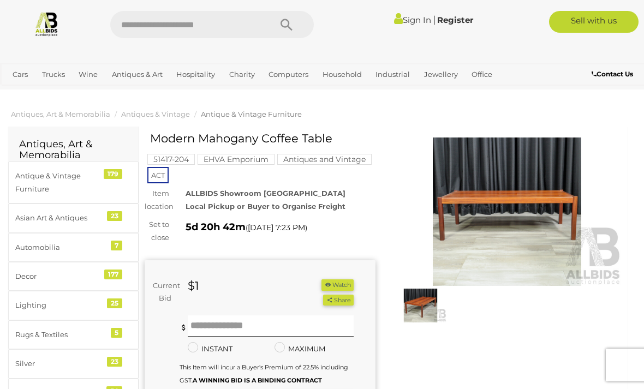
click at [426, 307] on img at bounding box center [421, 306] width 52 height 34
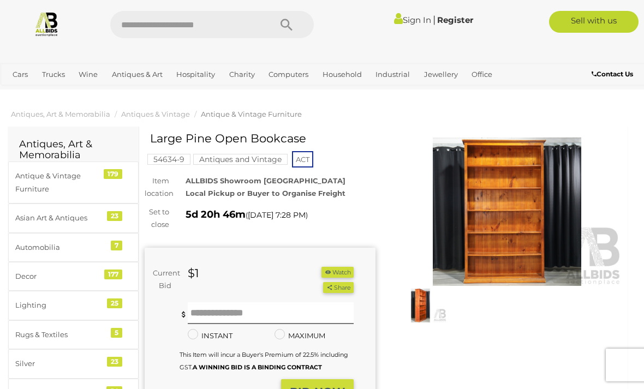
click at [432, 305] on img at bounding box center [421, 306] width 52 height 34
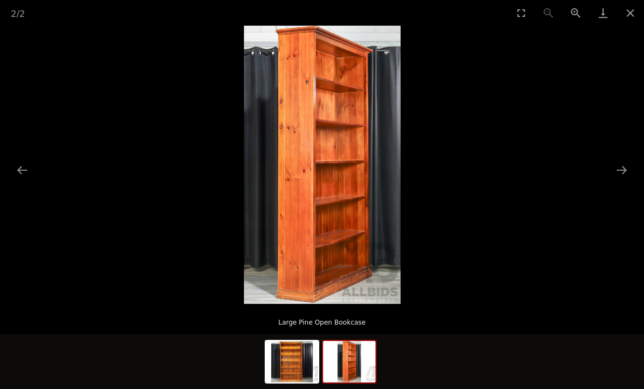
click at [627, 7] on button "Close gallery" at bounding box center [630, 13] width 27 height 26
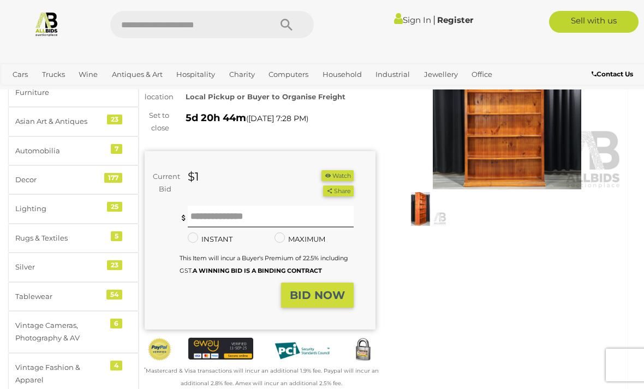
scroll to position [64, 0]
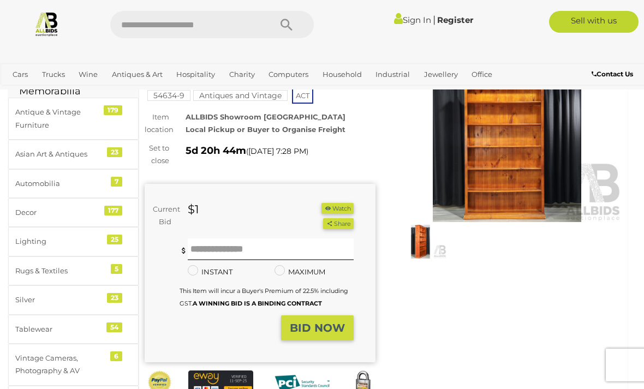
click at [427, 236] on img at bounding box center [421, 242] width 52 height 34
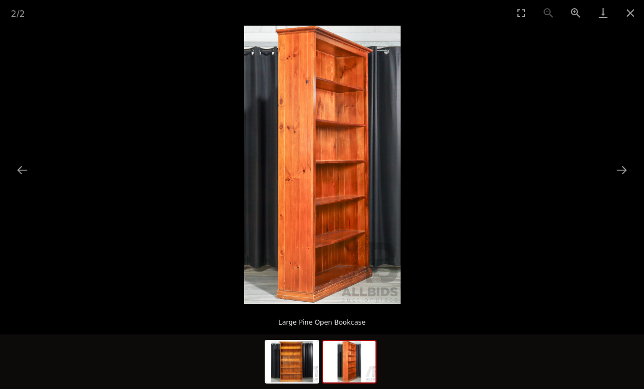
click at [626, 15] on button "Close gallery" at bounding box center [630, 13] width 27 height 26
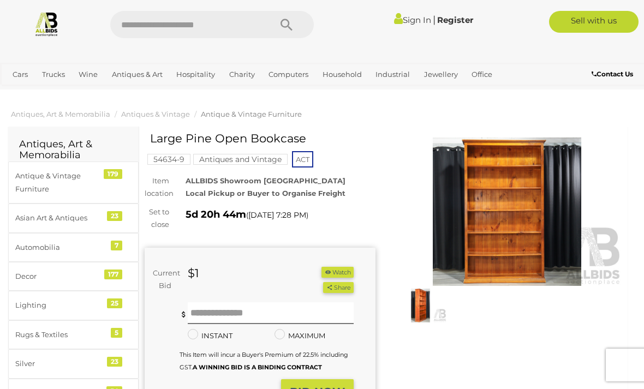
click at [484, 224] on img at bounding box center [507, 212] width 231 height 149
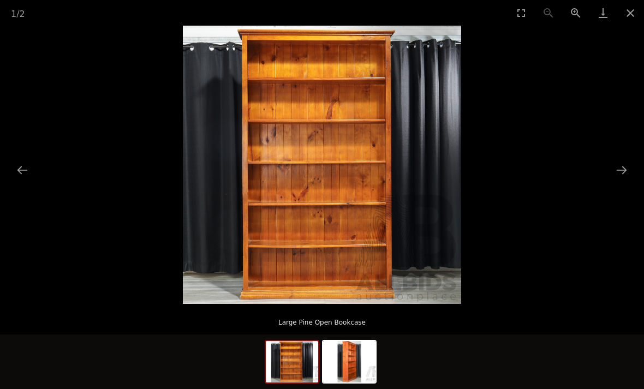
click at [624, 12] on button "Close gallery" at bounding box center [630, 13] width 27 height 26
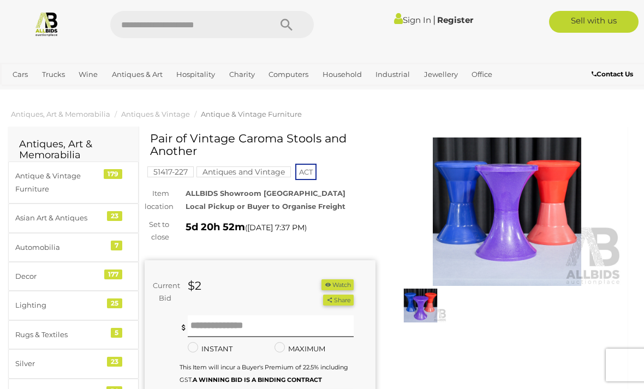
click at [420, 315] on img at bounding box center [421, 306] width 52 height 34
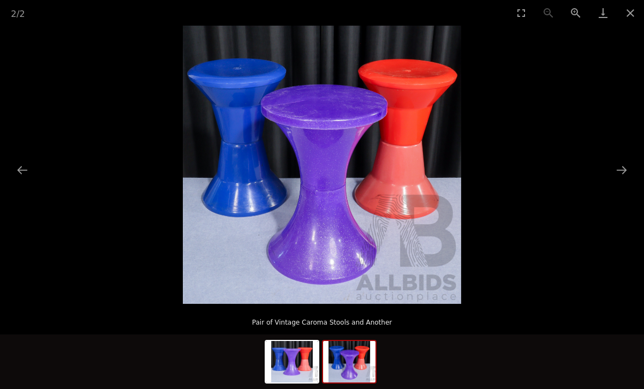
click at [617, 25] on button "Close gallery" at bounding box center [630, 13] width 27 height 26
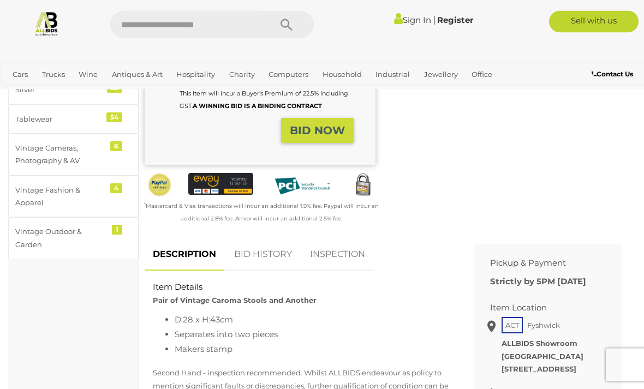
scroll to position [301, 0]
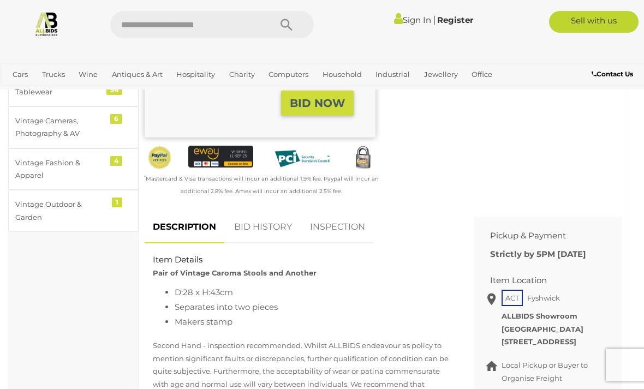
click at [250, 223] on link "BID HISTORY" at bounding box center [263, 227] width 74 height 32
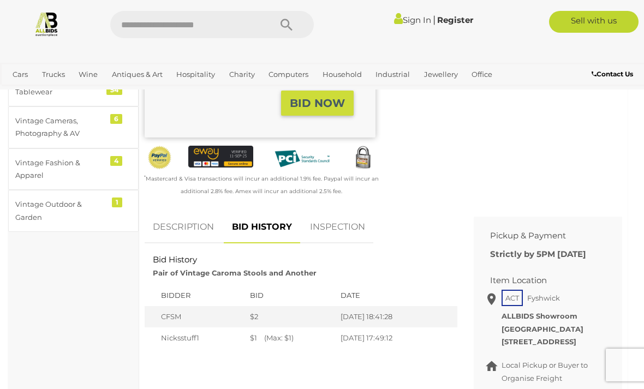
click at [167, 220] on link "DESCRIPTION" at bounding box center [184, 227] width 78 height 32
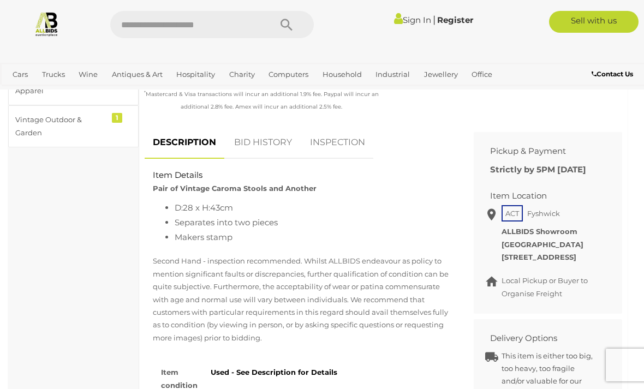
scroll to position [283, 0]
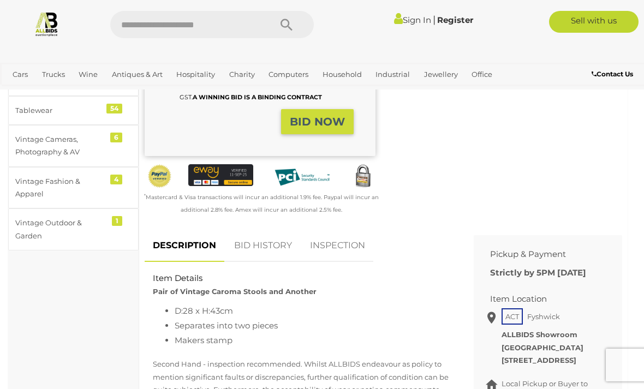
click at [254, 240] on link "BID HISTORY" at bounding box center [263, 246] width 74 height 32
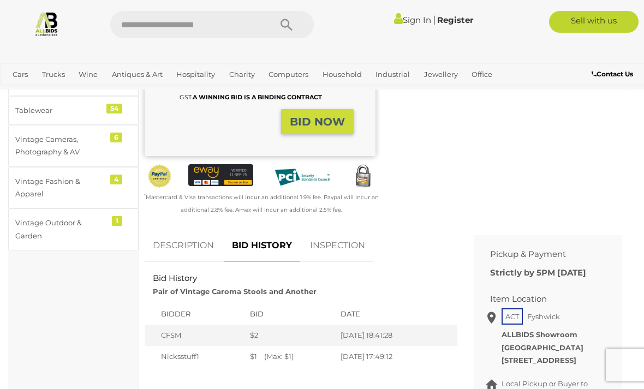
click at [173, 246] on link "DESCRIPTION" at bounding box center [184, 246] width 78 height 32
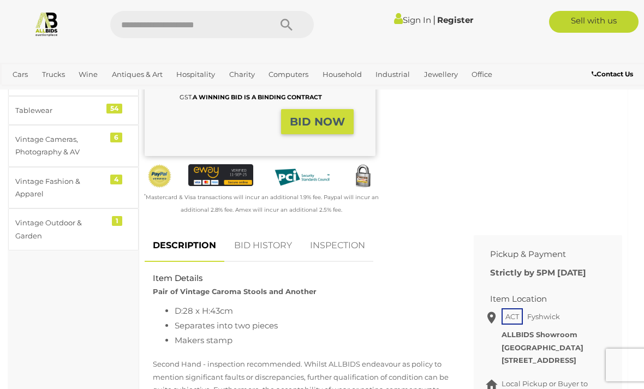
click at [240, 246] on link "BID HISTORY" at bounding box center [263, 246] width 74 height 32
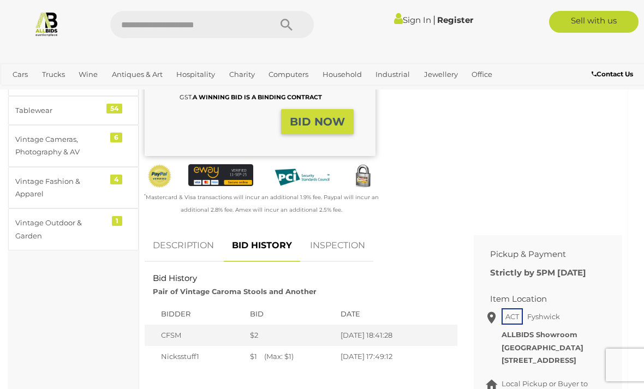
click at [169, 242] on link "DESCRIPTION" at bounding box center [184, 246] width 78 height 32
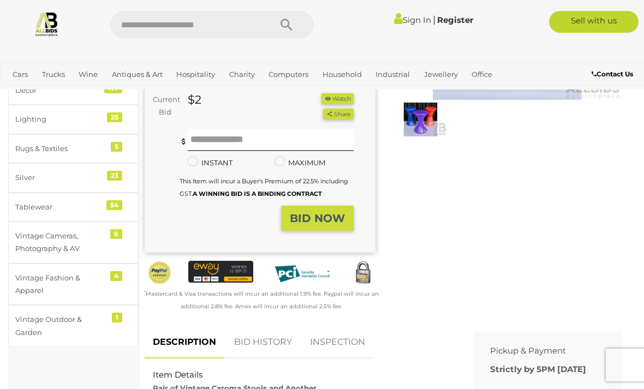
scroll to position [0, 0]
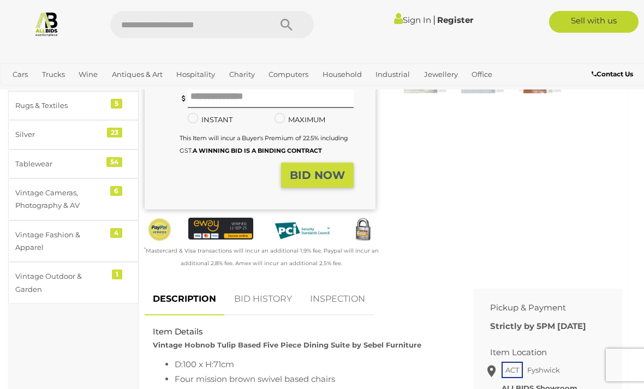
scroll to position [65, 0]
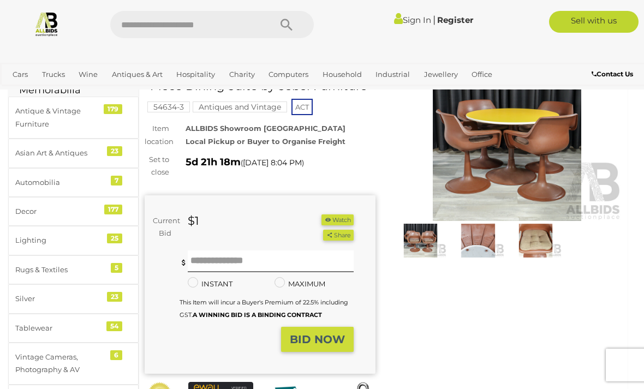
click at [504, 169] on img at bounding box center [507, 147] width 231 height 149
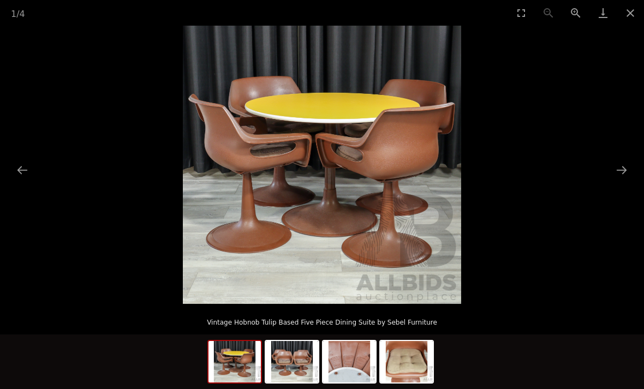
click at [613, 163] on button "Next slide" at bounding box center [621, 169] width 23 height 21
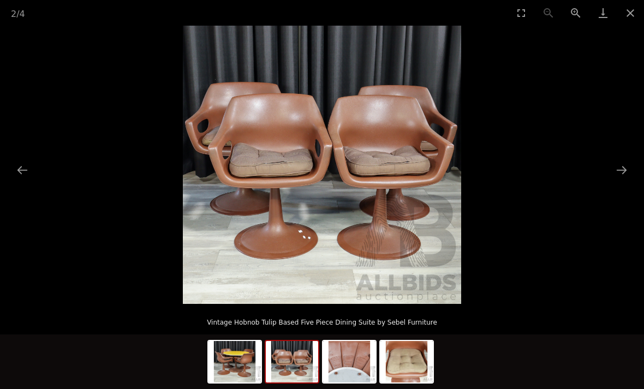
click at [609, 164] on picture at bounding box center [322, 165] width 644 height 278
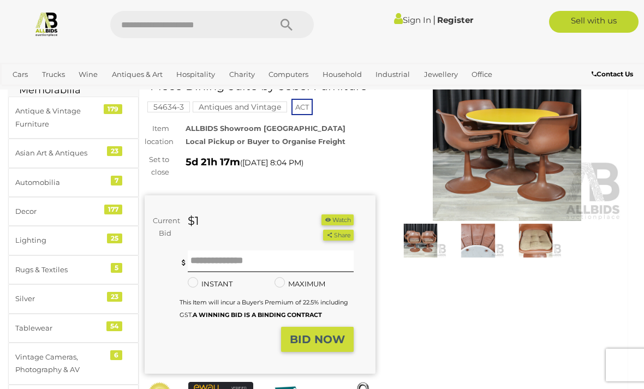
click at [535, 173] on img at bounding box center [507, 147] width 231 height 149
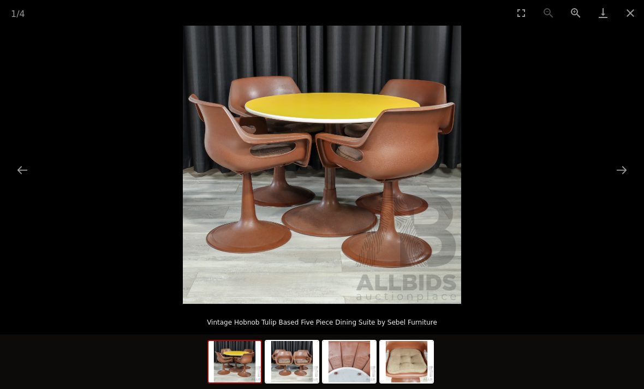
click at [624, 25] on button "Close gallery" at bounding box center [630, 13] width 27 height 26
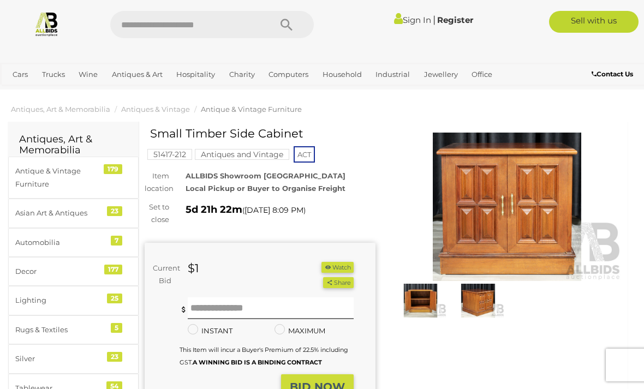
scroll to position [4, 0]
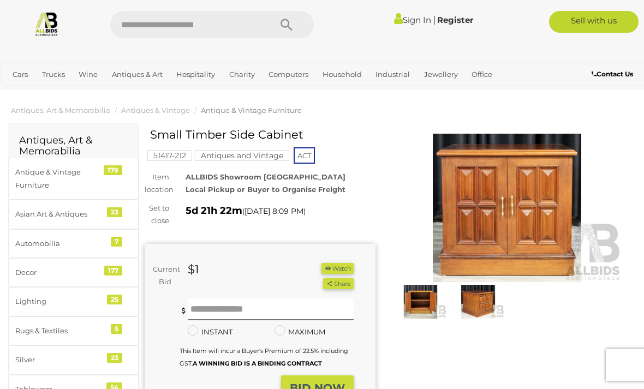
click at [487, 304] on img at bounding box center [478, 302] width 52 height 34
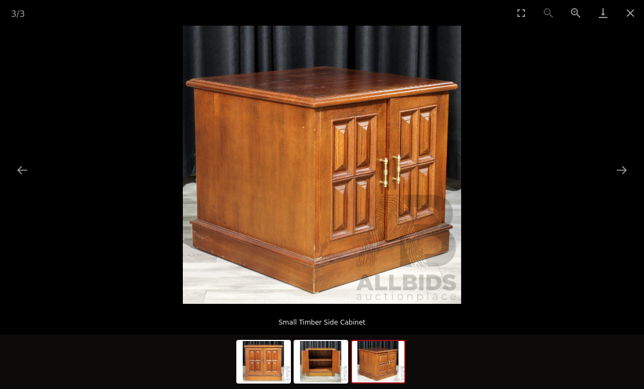
click at [610, 181] on button "Next slide" at bounding box center [621, 169] width 23 height 21
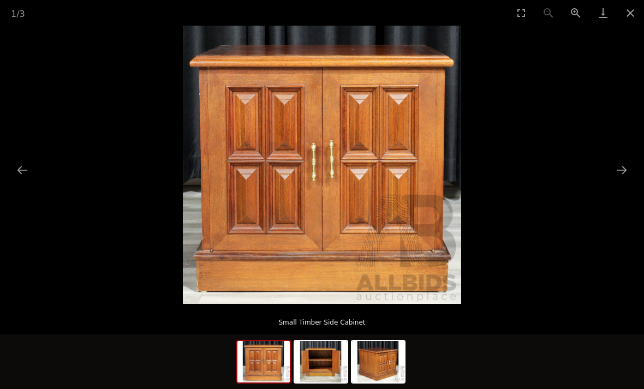
click at [610, 181] on button "Next slide" at bounding box center [621, 169] width 23 height 21
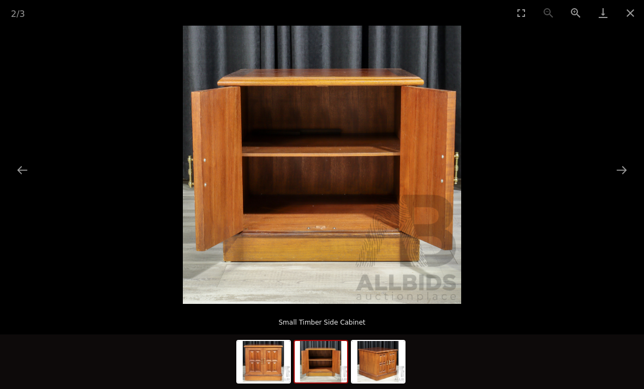
click at [631, 11] on button "Close gallery" at bounding box center [630, 13] width 27 height 26
